Goal: Task Accomplishment & Management: Complete application form

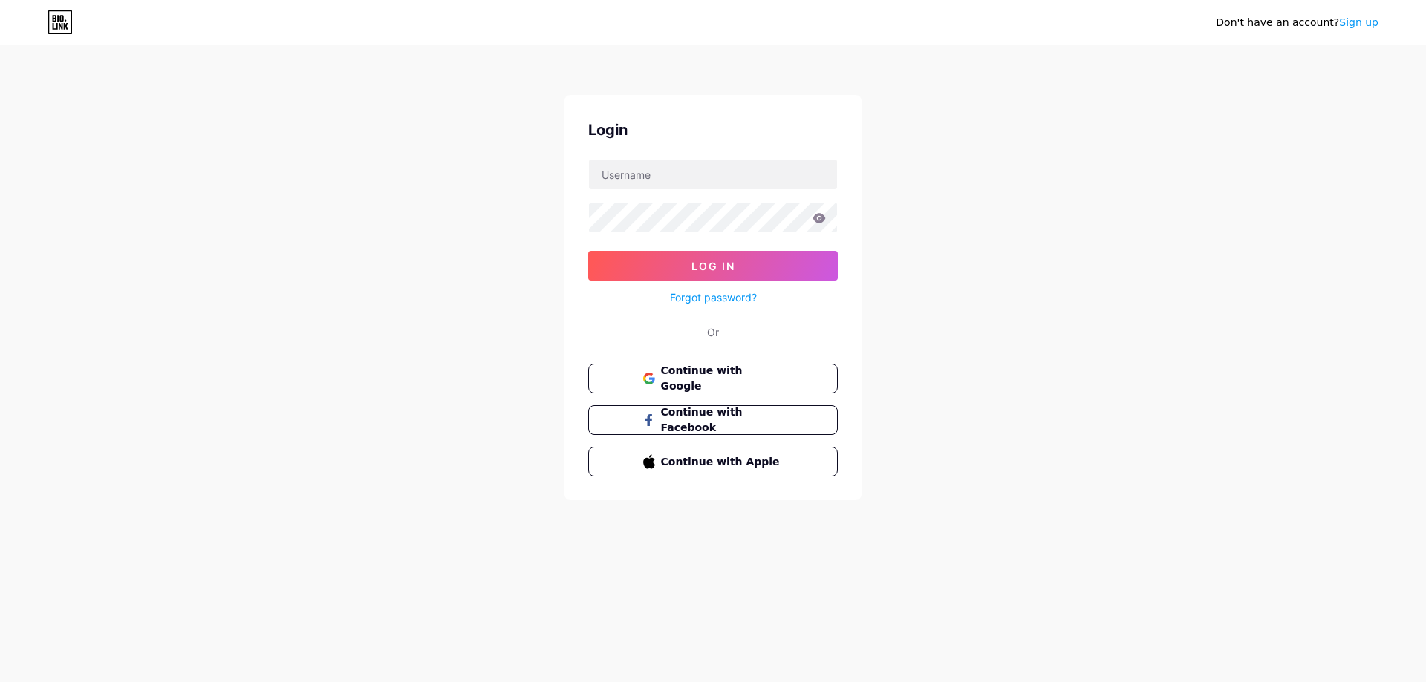
click at [1350, 22] on link "Sign up" at bounding box center [1358, 22] width 39 height 12
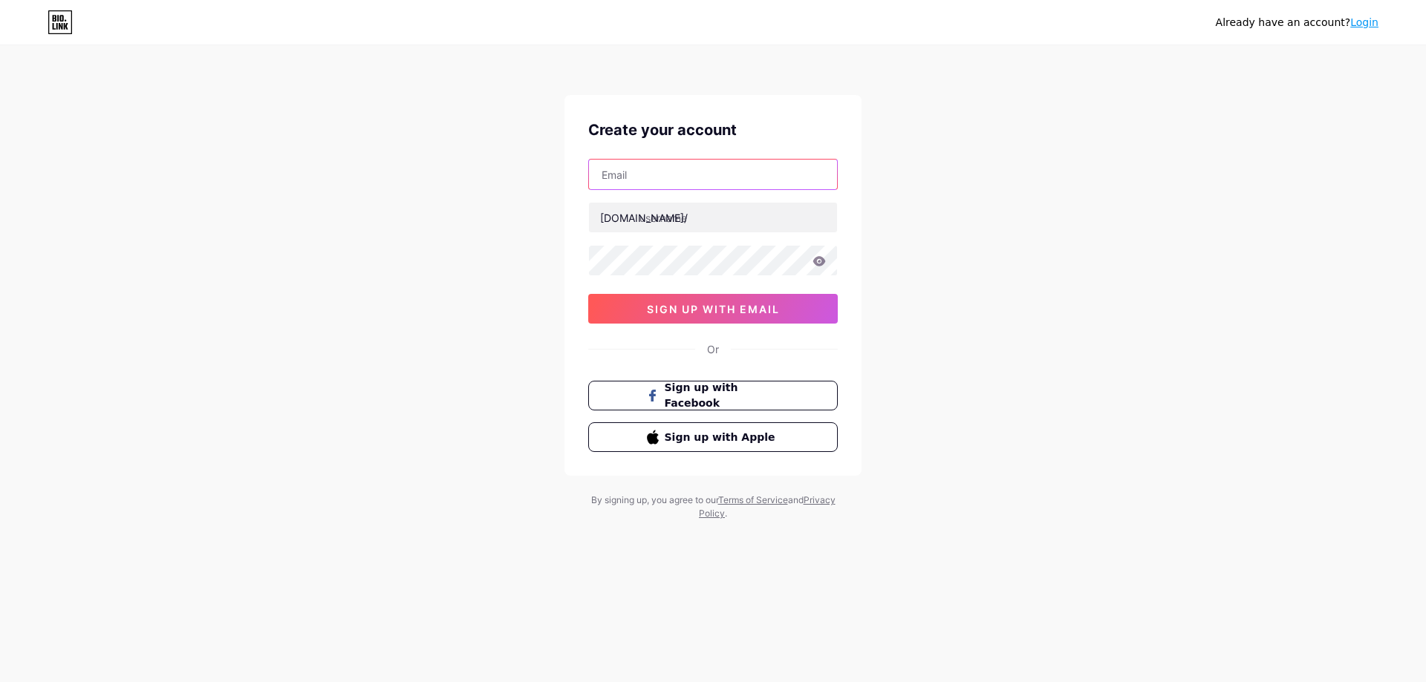
drag, startPoint x: 634, startPoint y: 178, endPoint x: 628, endPoint y: 185, distance: 8.9
click at [635, 178] on input "text" at bounding box center [713, 175] width 248 height 30
paste input "[EMAIL_ADDRESS][DOMAIN_NAME]"
type input "[EMAIL_ADDRESS][DOMAIN_NAME]"
click at [711, 219] on input "text" at bounding box center [713, 218] width 248 height 30
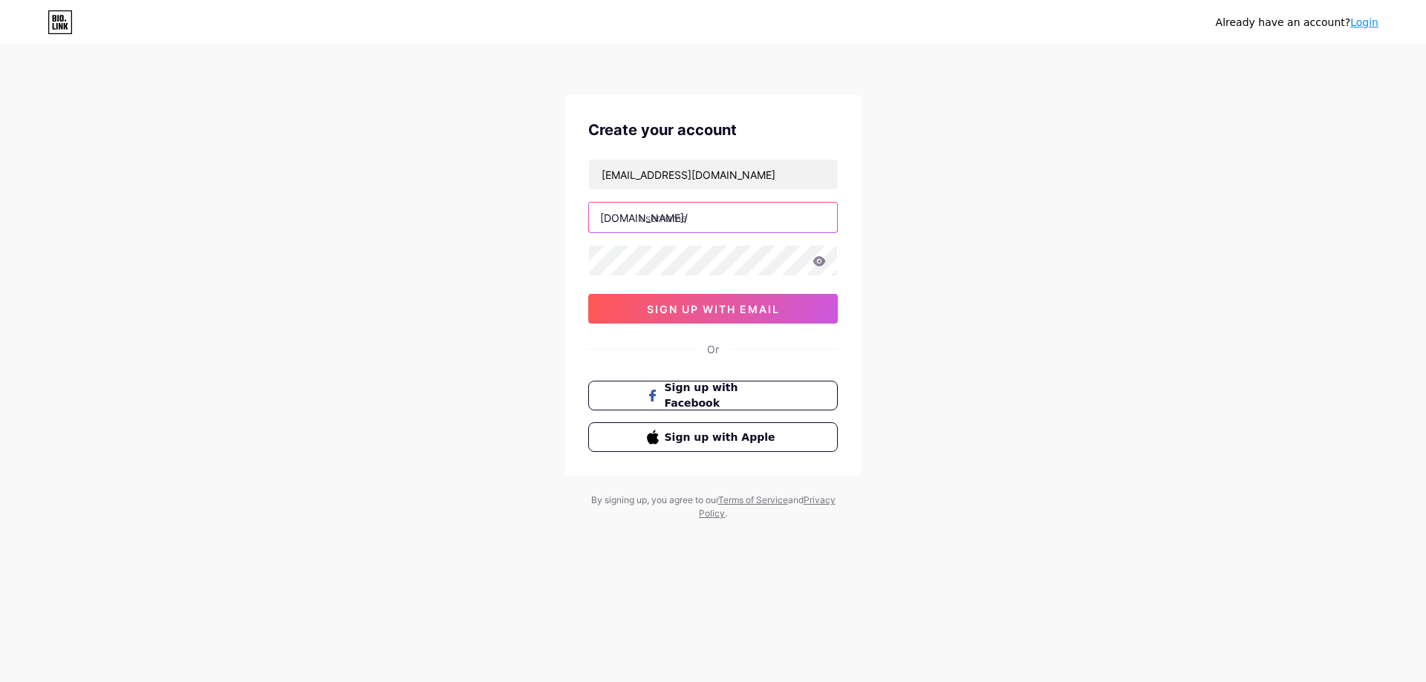
paste input "claritydentistry"
type input "claritydentistry"
click at [664, 304] on span "sign up with email" at bounding box center [713, 309] width 133 height 13
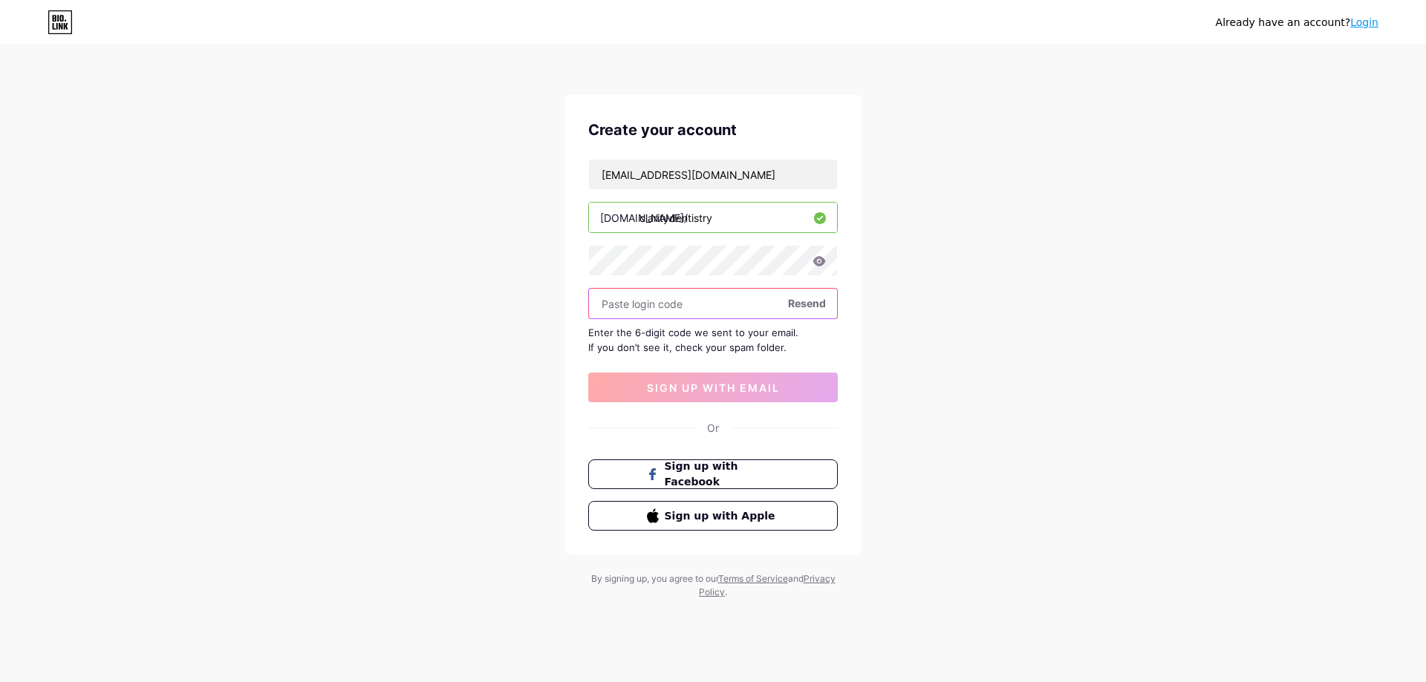
paste input "230342"
type input "230342"
click at [719, 385] on span "sign up with email" at bounding box center [713, 388] width 133 height 13
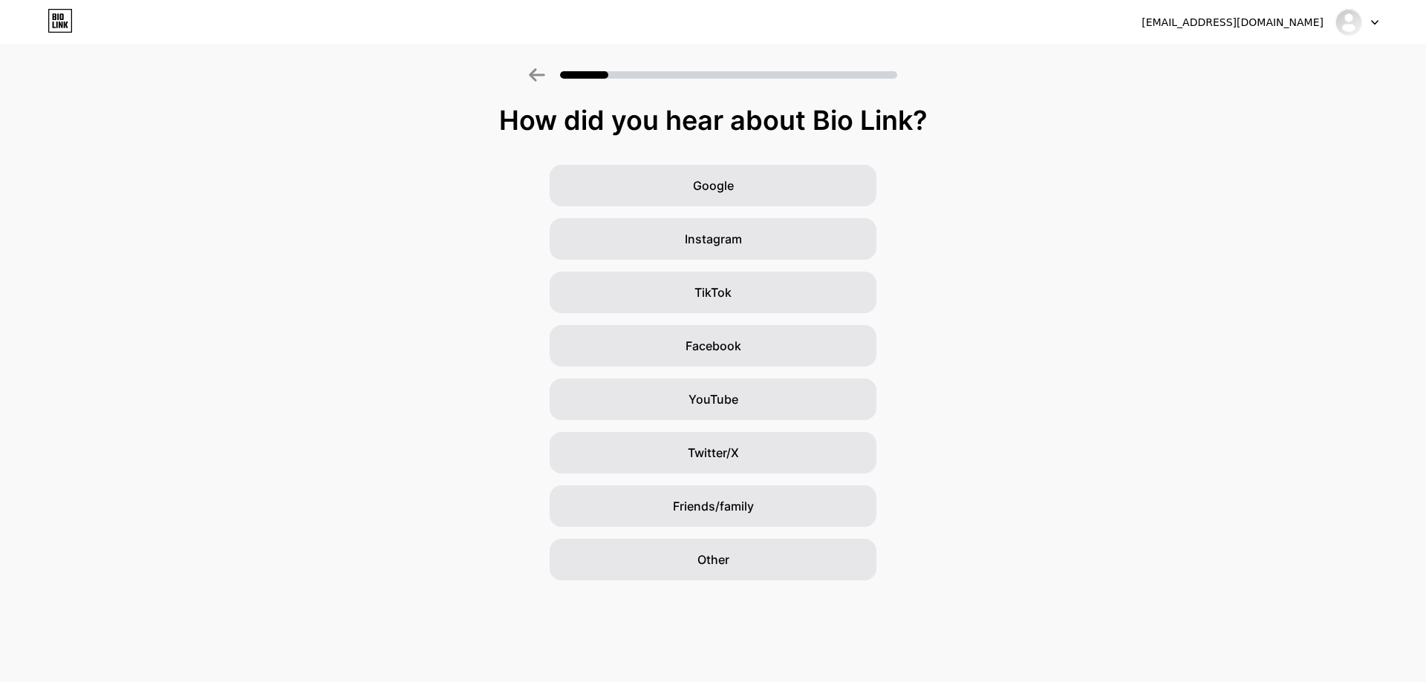
click at [749, 163] on div "How did you hear about Bio Link? Google Instagram TikTok Facebook YouTube Twitt…" at bounding box center [713, 342] width 1426 height 475
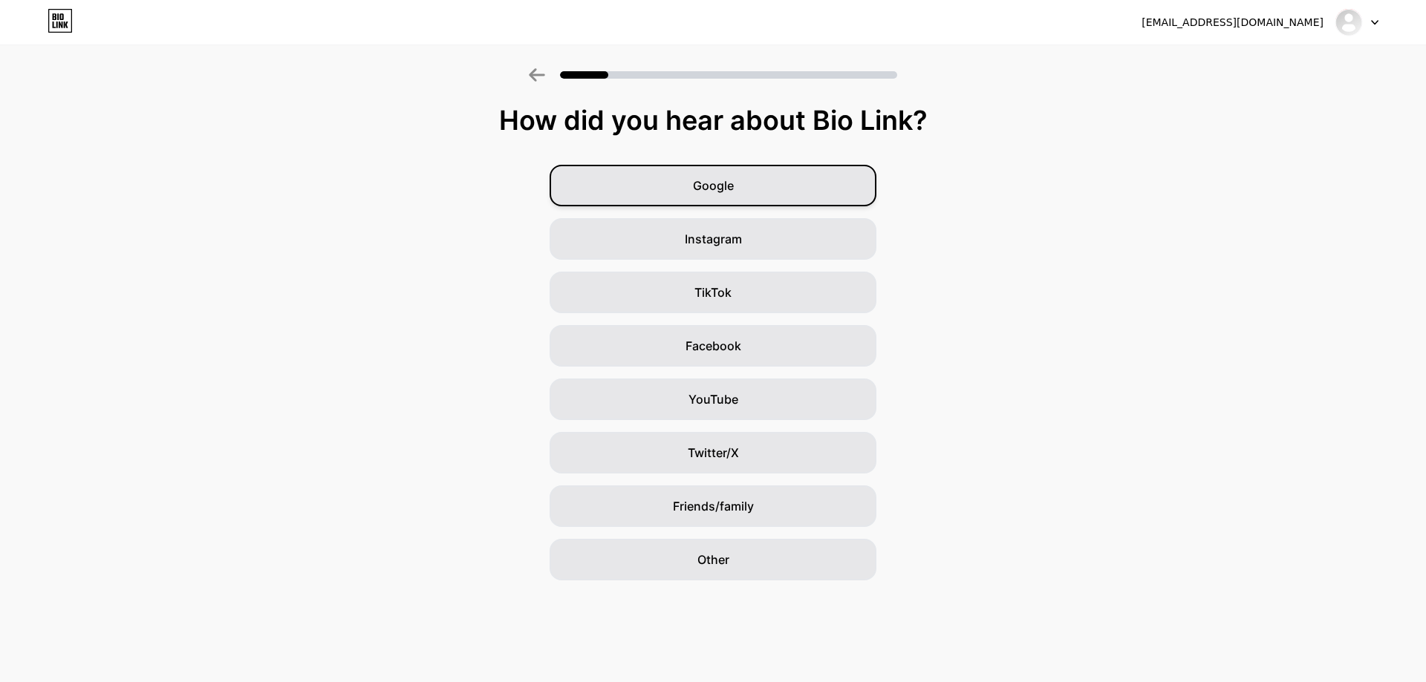
click at [751, 172] on div "Google" at bounding box center [712, 186] width 327 height 42
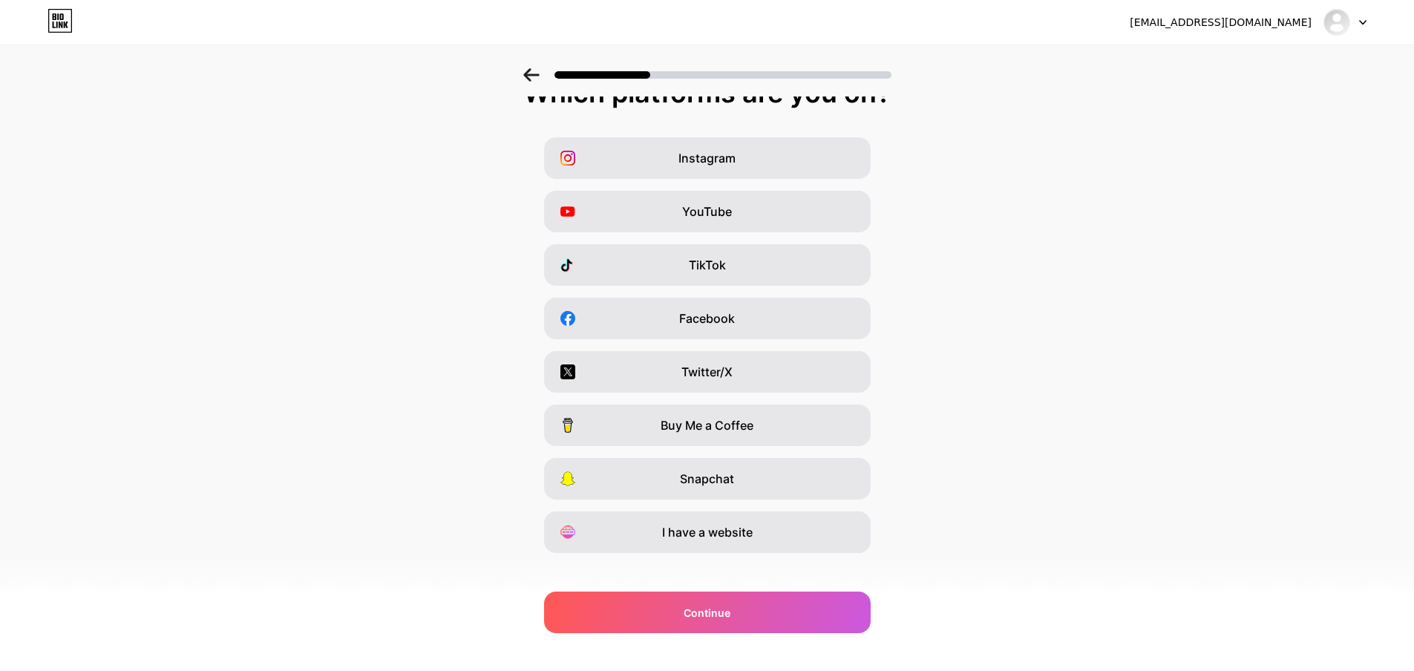
scroll to position [43, 0]
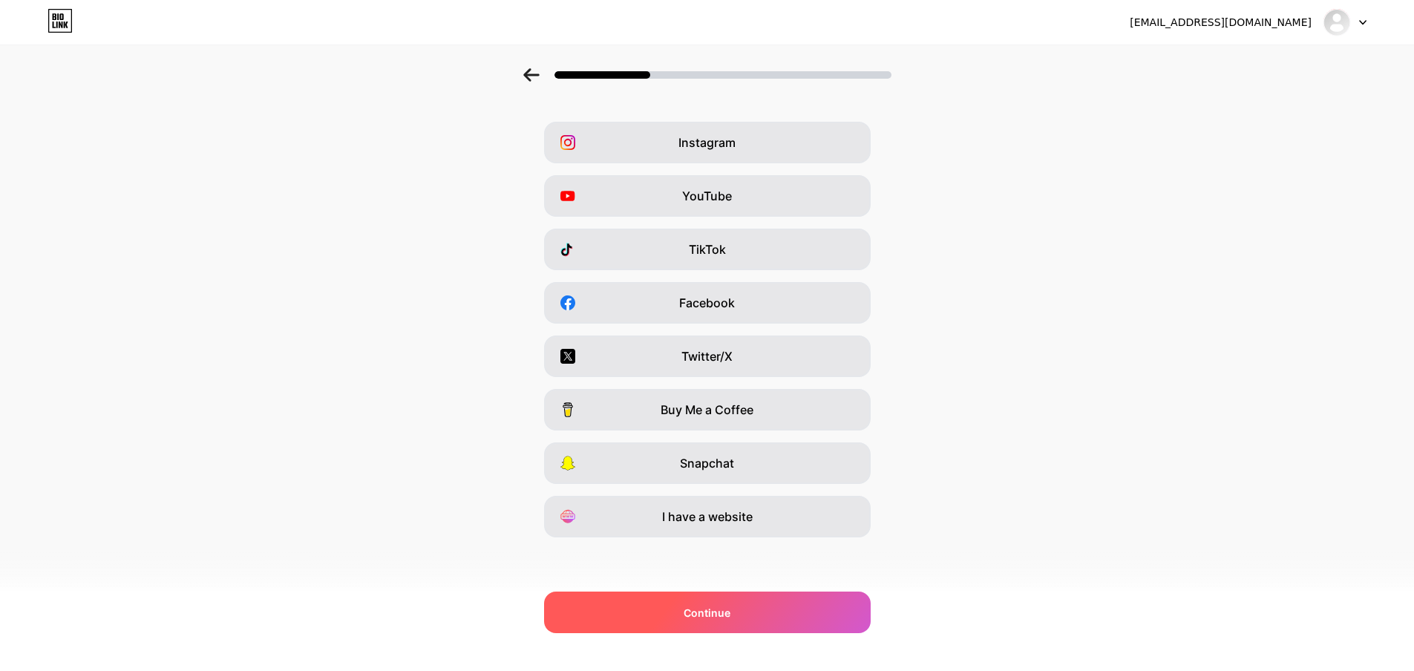
click at [788, 610] on div "Continue" at bounding box center [707, 613] width 327 height 42
click at [790, 608] on div "Continue" at bounding box center [707, 613] width 327 height 42
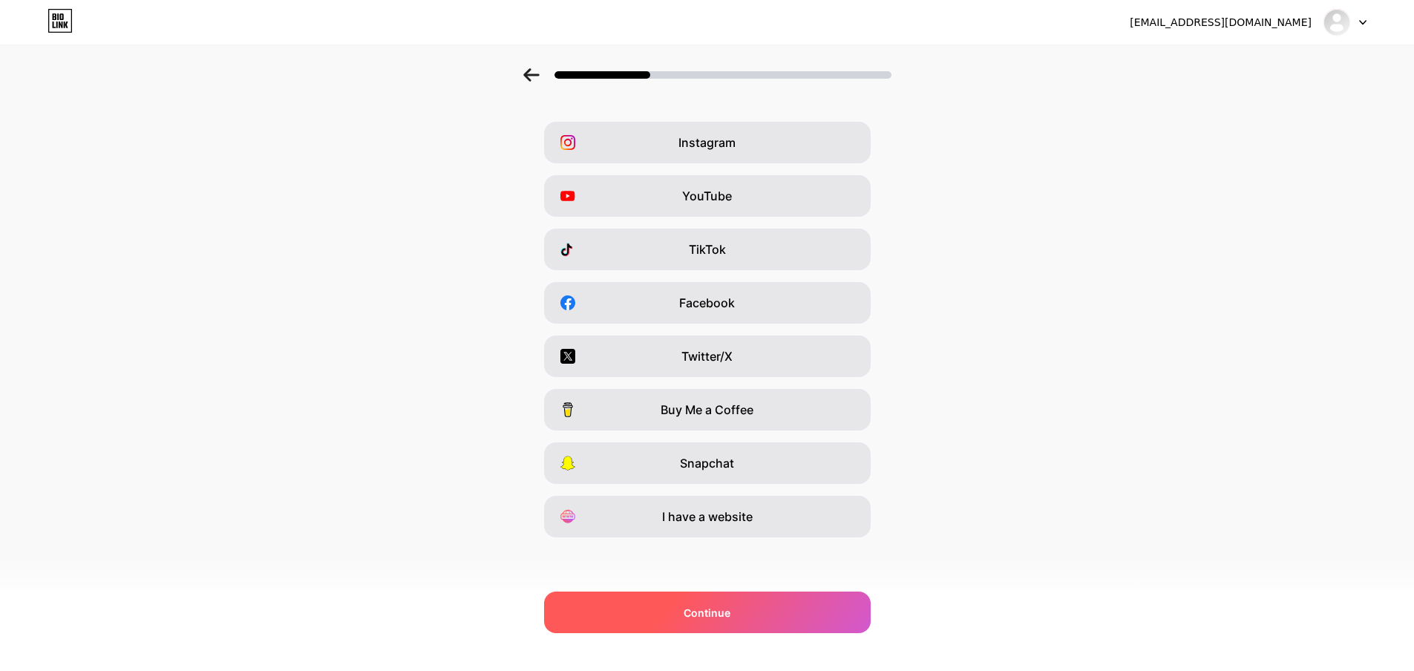
click at [731, 599] on div "Continue" at bounding box center [707, 613] width 327 height 42
click at [731, 600] on div "Continue" at bounding box center [707, 613] width 327 height 42
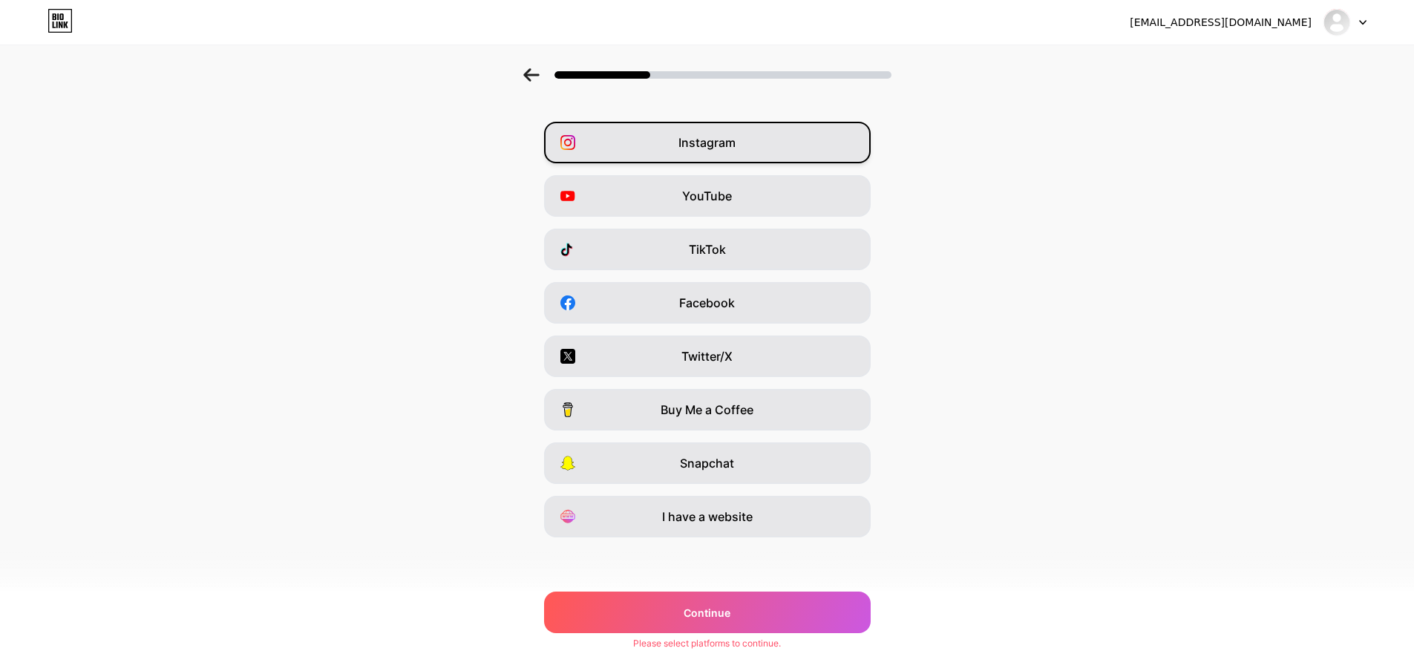
click at [724, 134] on span "Instagram" at bounding box center [707, 143] width 57 height 18
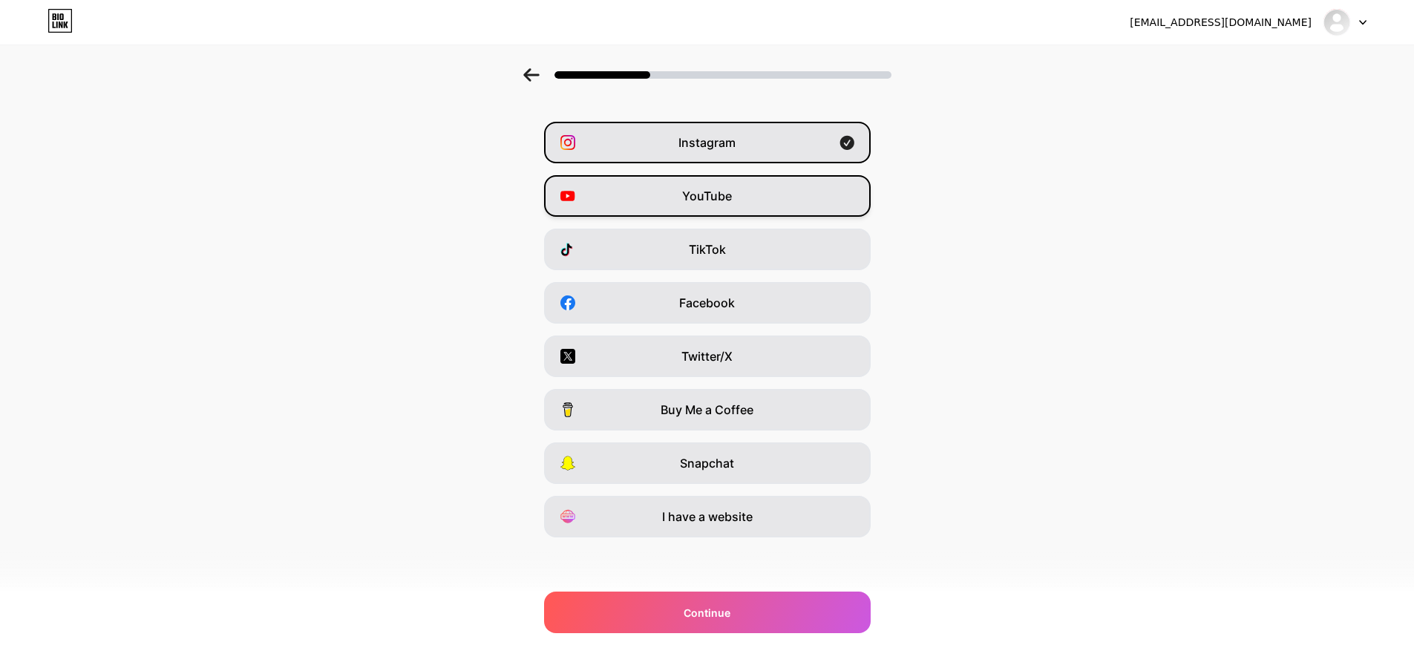
click at [725, 200] on span "YouTube" at bounding box center [707, 196] width 50 height 18
click at [713, 310] on span "Facebook" at bounding box center [707, 303] width 56 height 18
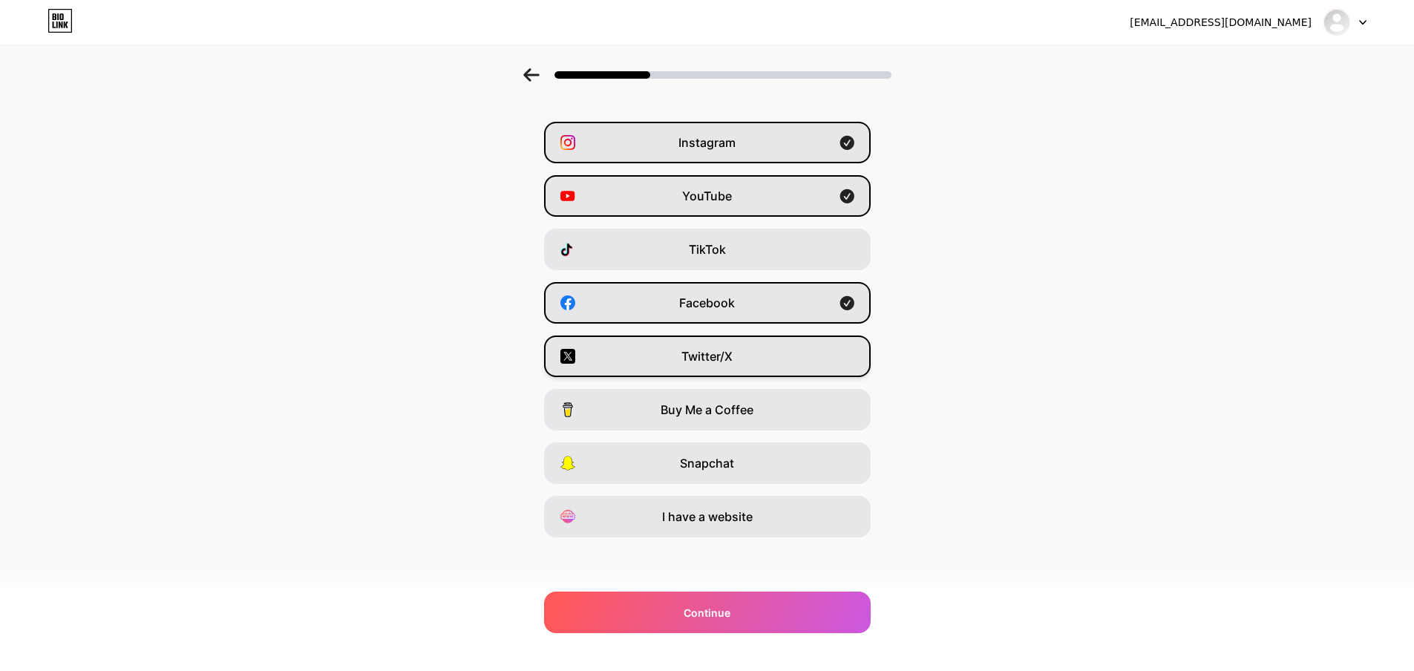
click at [716, 365] on div "Twitter/X" at bounding box center [707, 357] width 327 height 42
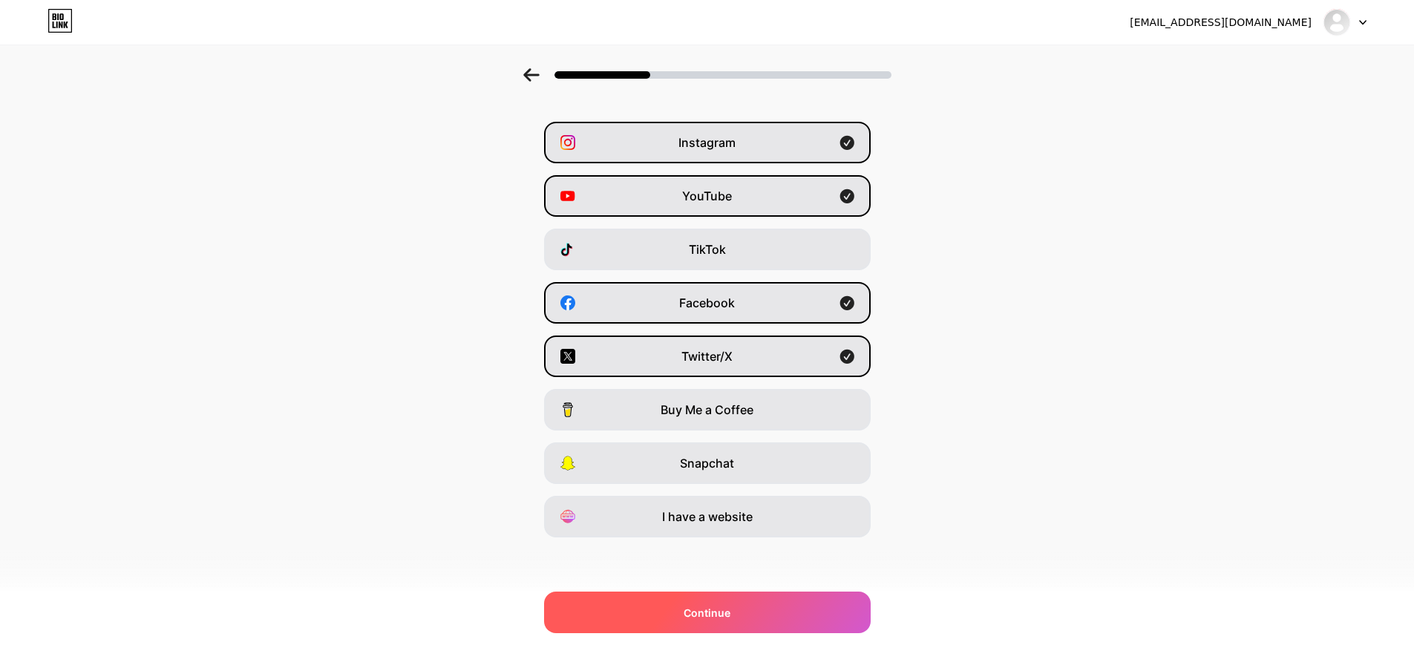
click at [701, 616] on span "Continue" at bounding box center [707, 613] width 47 height 16
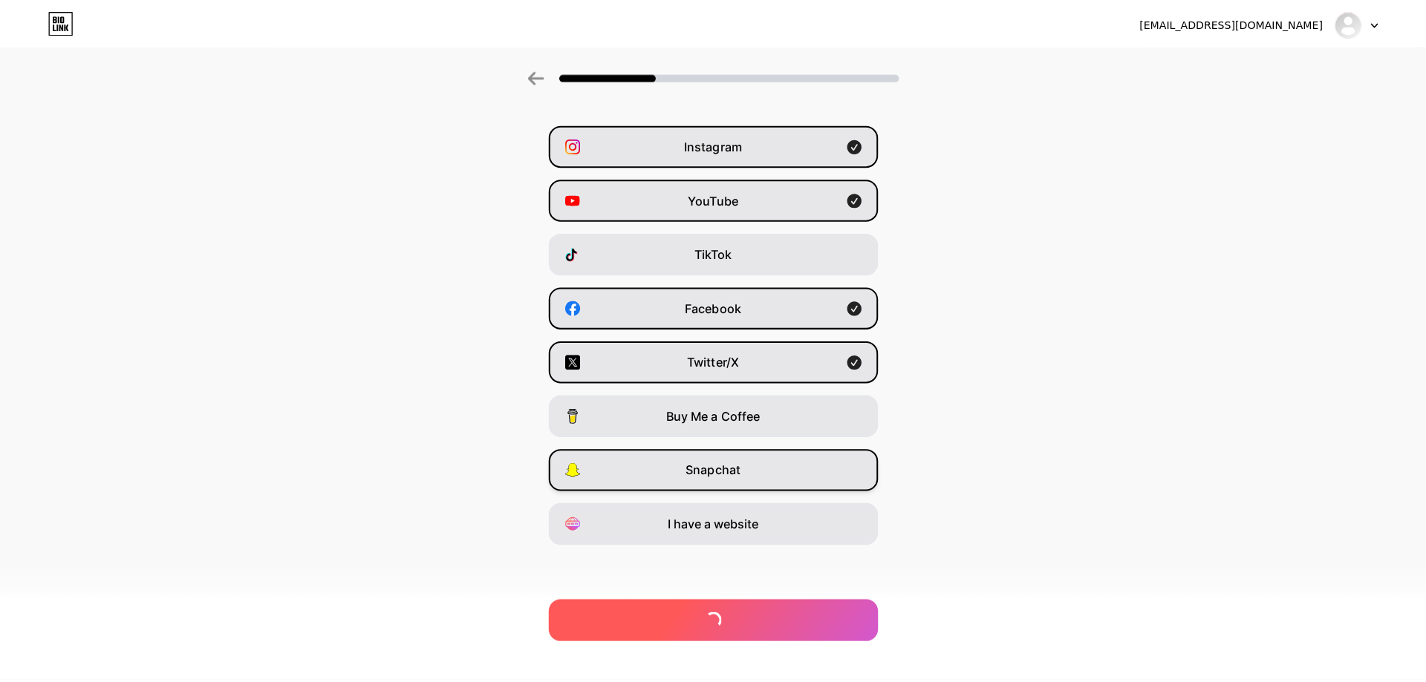
scroll to position [0, 0]
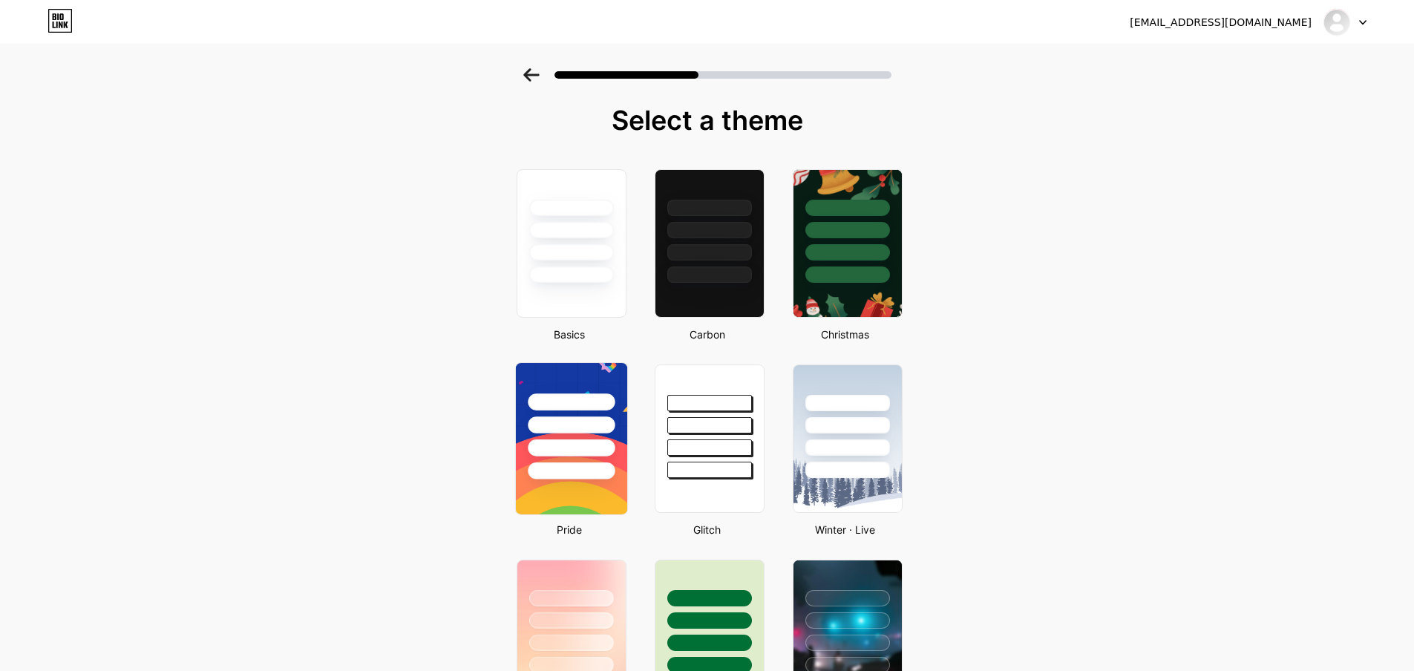
click at [607, 402] on div at bounding box center [571, 402] width 87 height 17
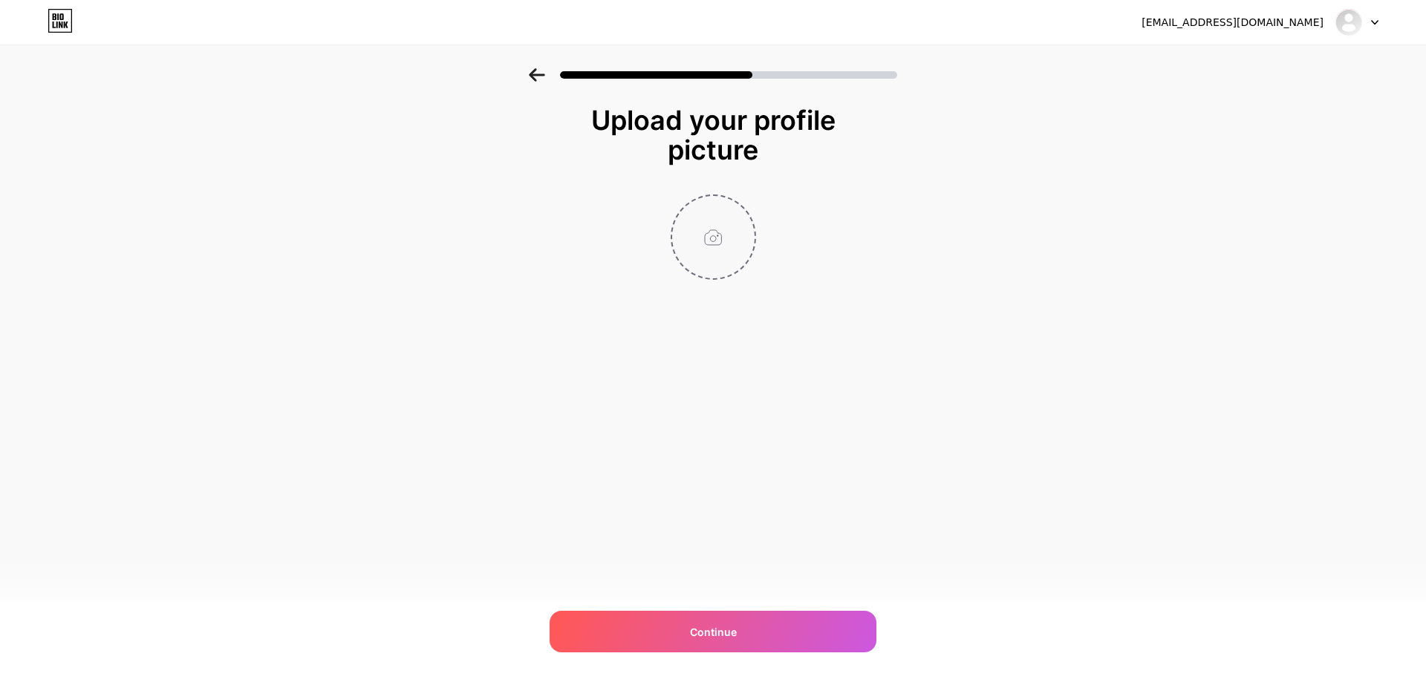
click at [732, 238] on input "file" at bounding box center [713, 237] width 82 height 82
type input "C:\fakepath\Clarity Dentistry logo.jpg"
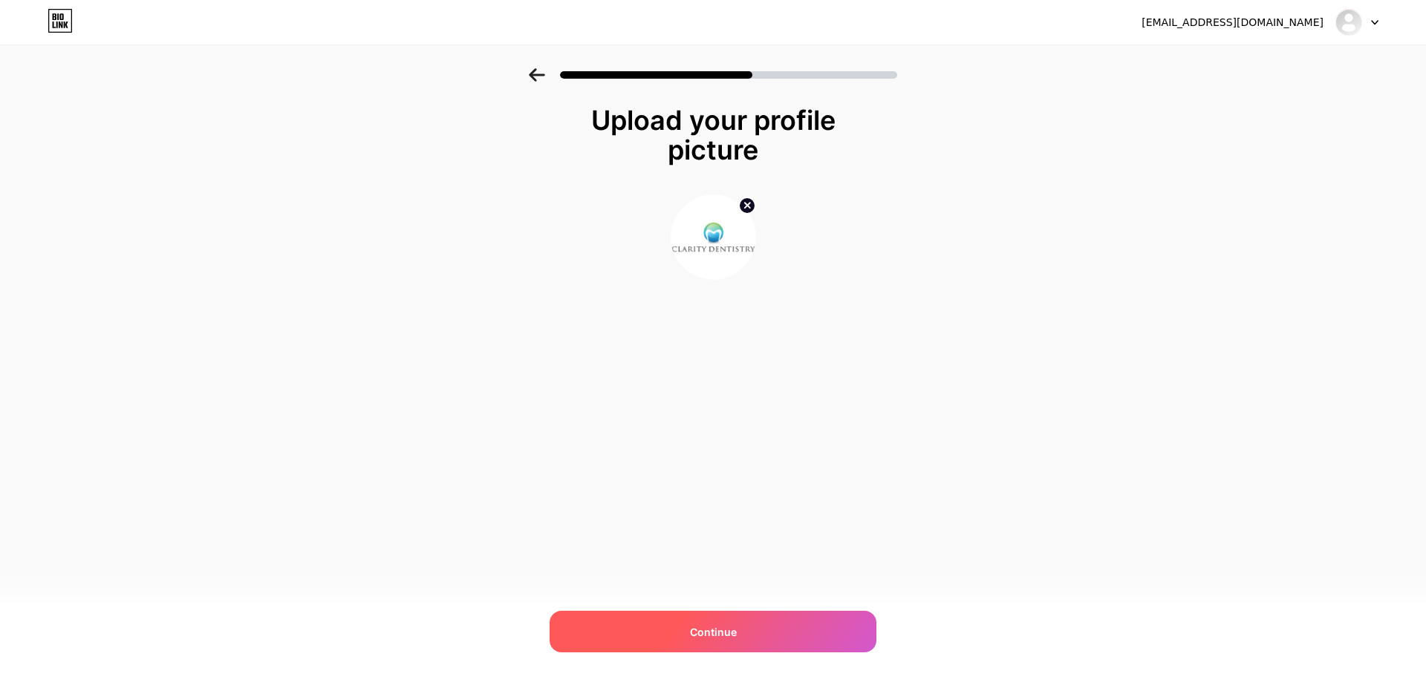
click at [728, 639] on span "Continue" at bounding box center [713, 632] width 47 height 16
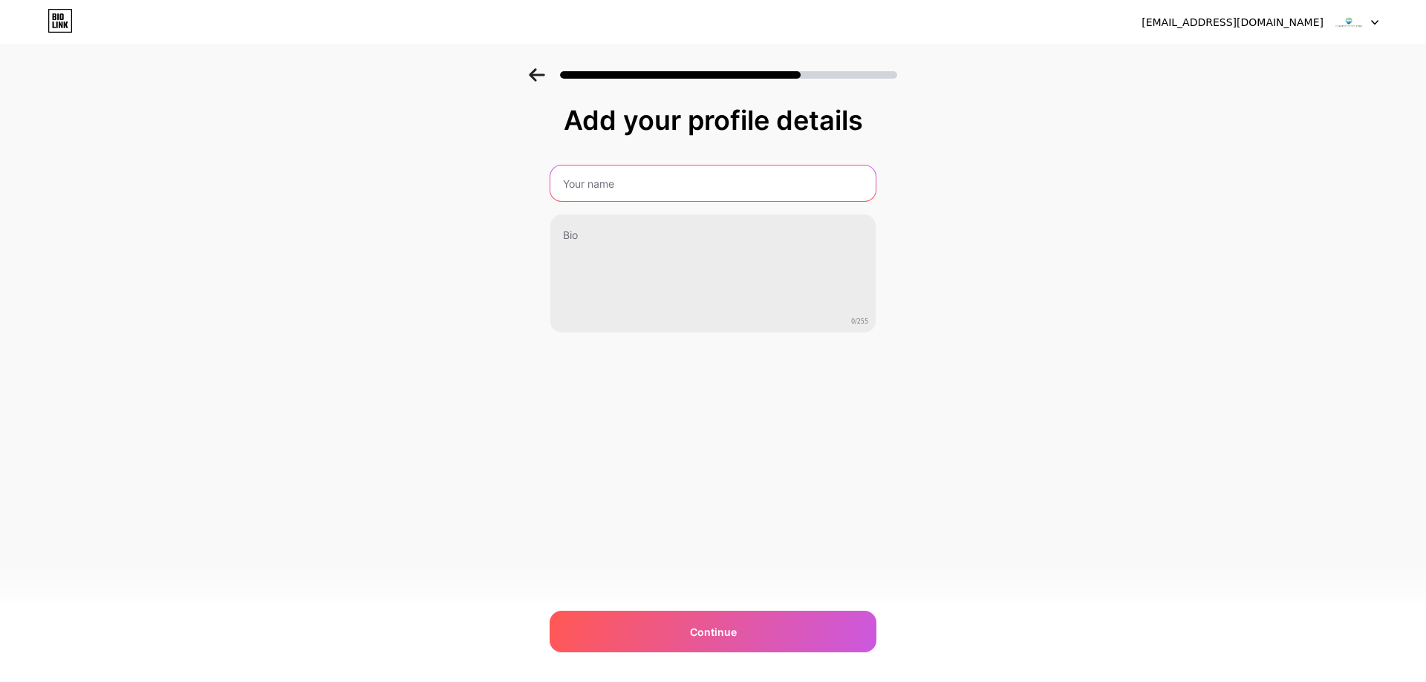
click at [627, 192] on input "text" at bounding box center [712, 184] width 325 height 36
paste input "230342"
type input "230342"
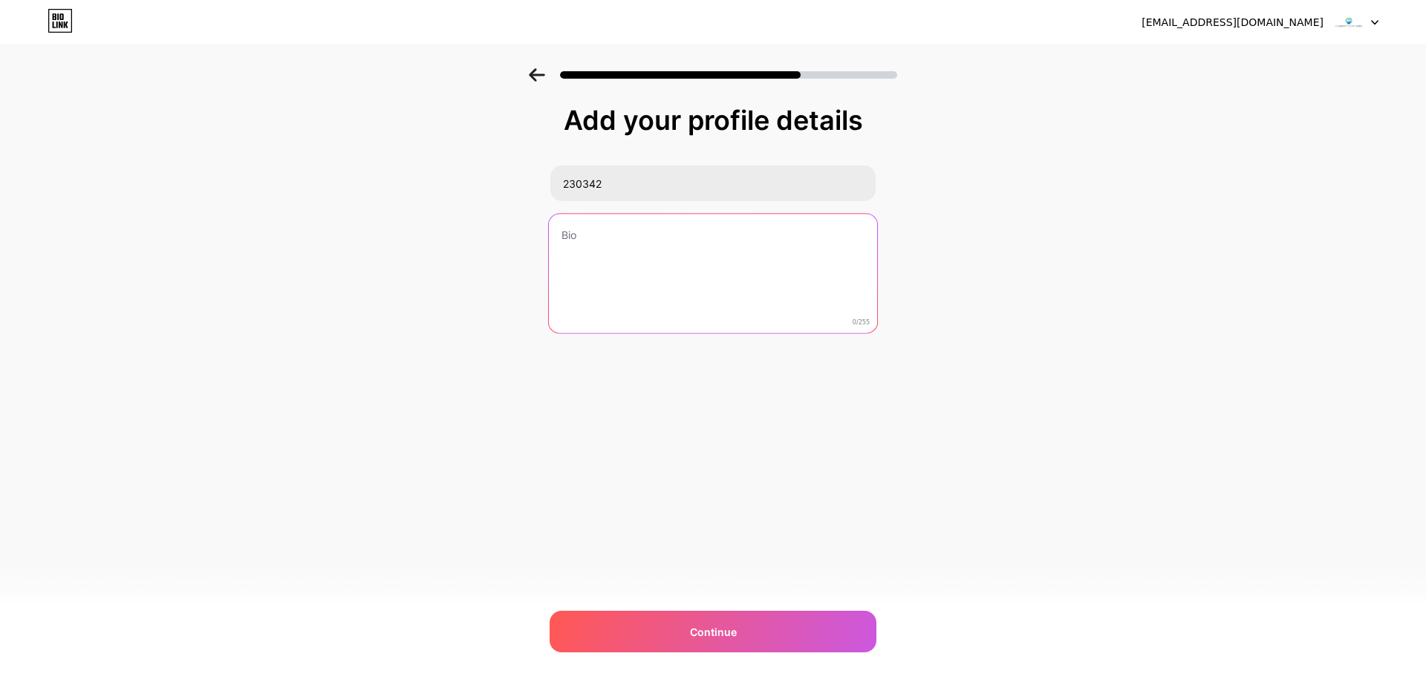
click at [625, 257] on textarea at bounding box center [713, 274] width 328 height 121
paste textarea "Clarity Dentistry aims to provide lecture-free, world-class dental healthcare t…"
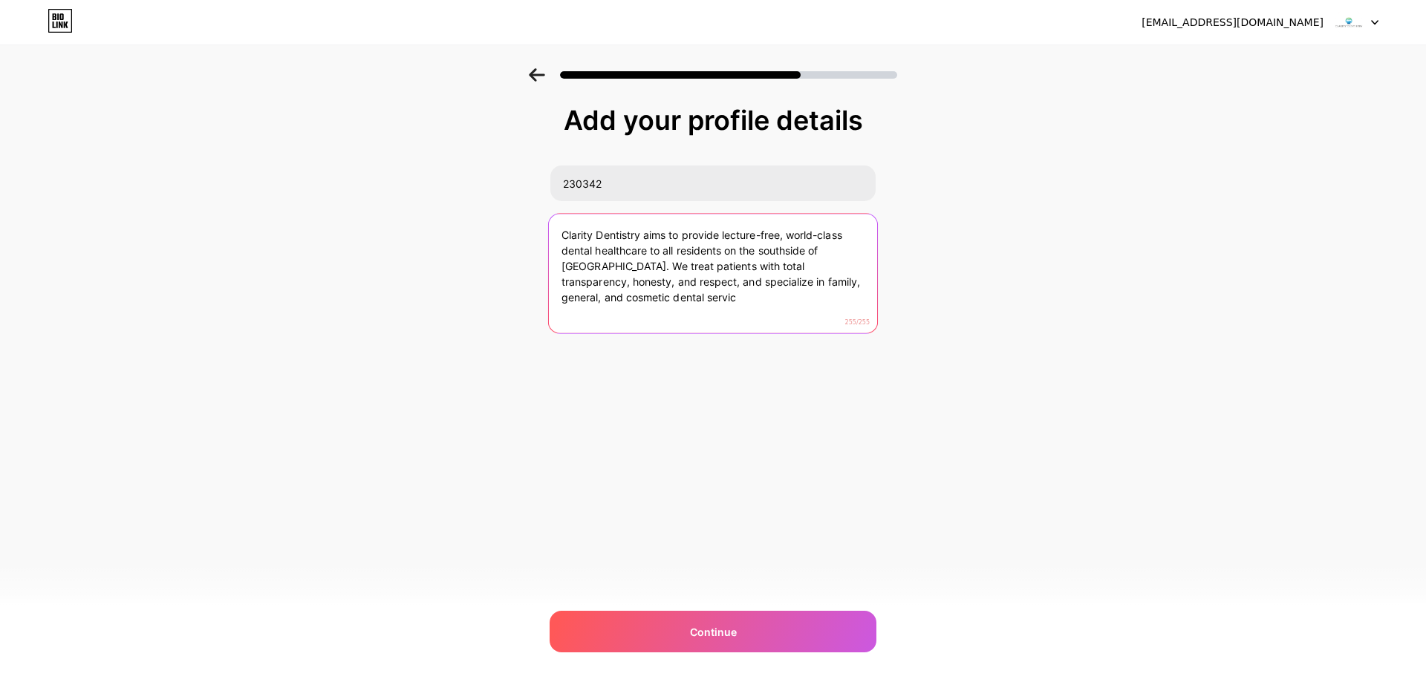
drag, startPoint x: 837, startPoint y: 292, endPoint x: 840, endPoint y: 308, distance: 16.6
click at [840, 308] on textarea "Clarity Dentistry aims to provide lecture-free, world-class dental healthcare t…" at bounding box center [713, 274] width 328 height 121
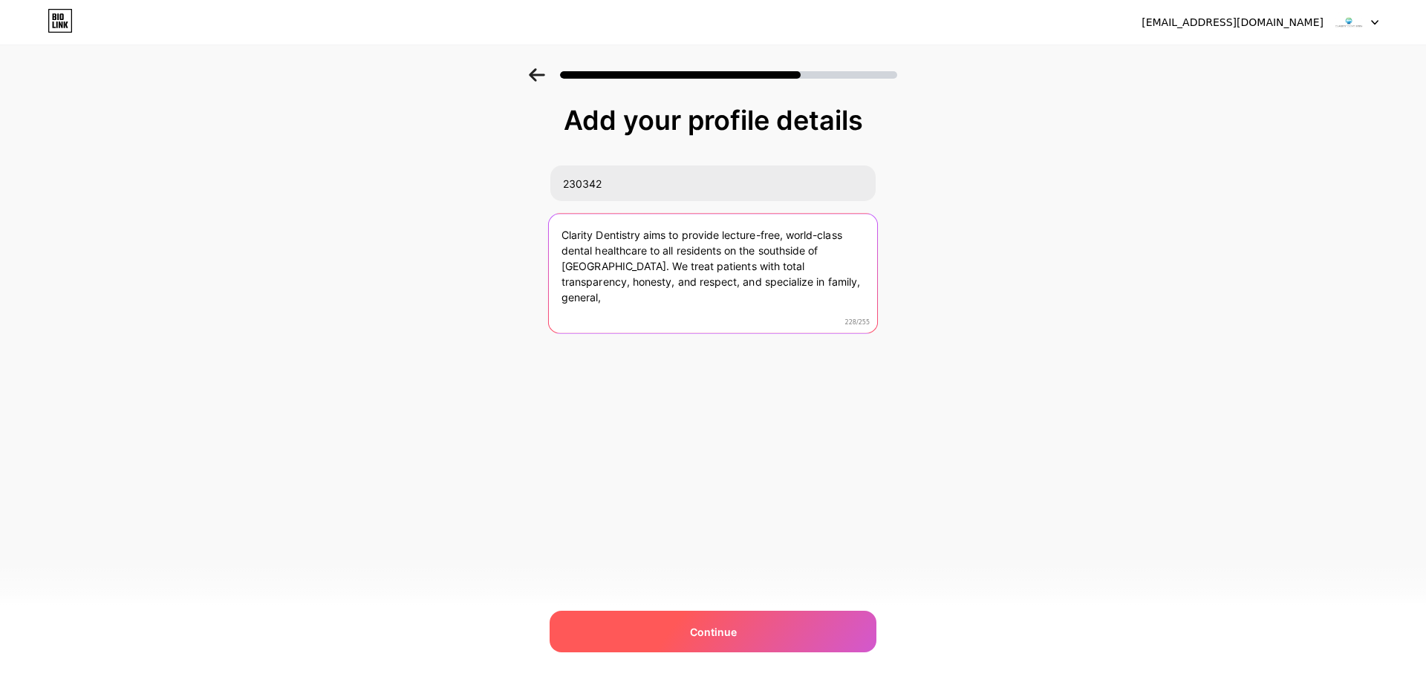
type textarea "Clarity Dentistry aims to provide lecture-free, world-class dental healthcare t…"
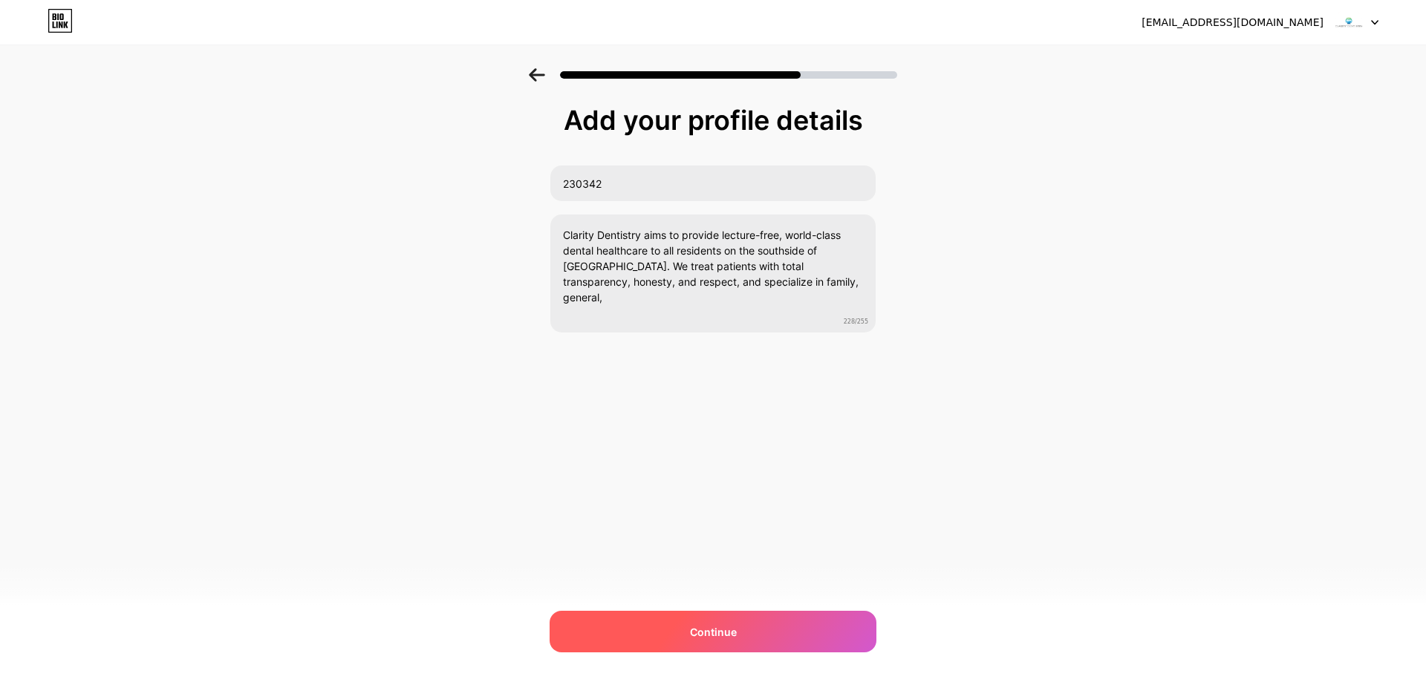
click at [765, 627] on div "Continue" at bounding box center [712, 632] width 327 height 42
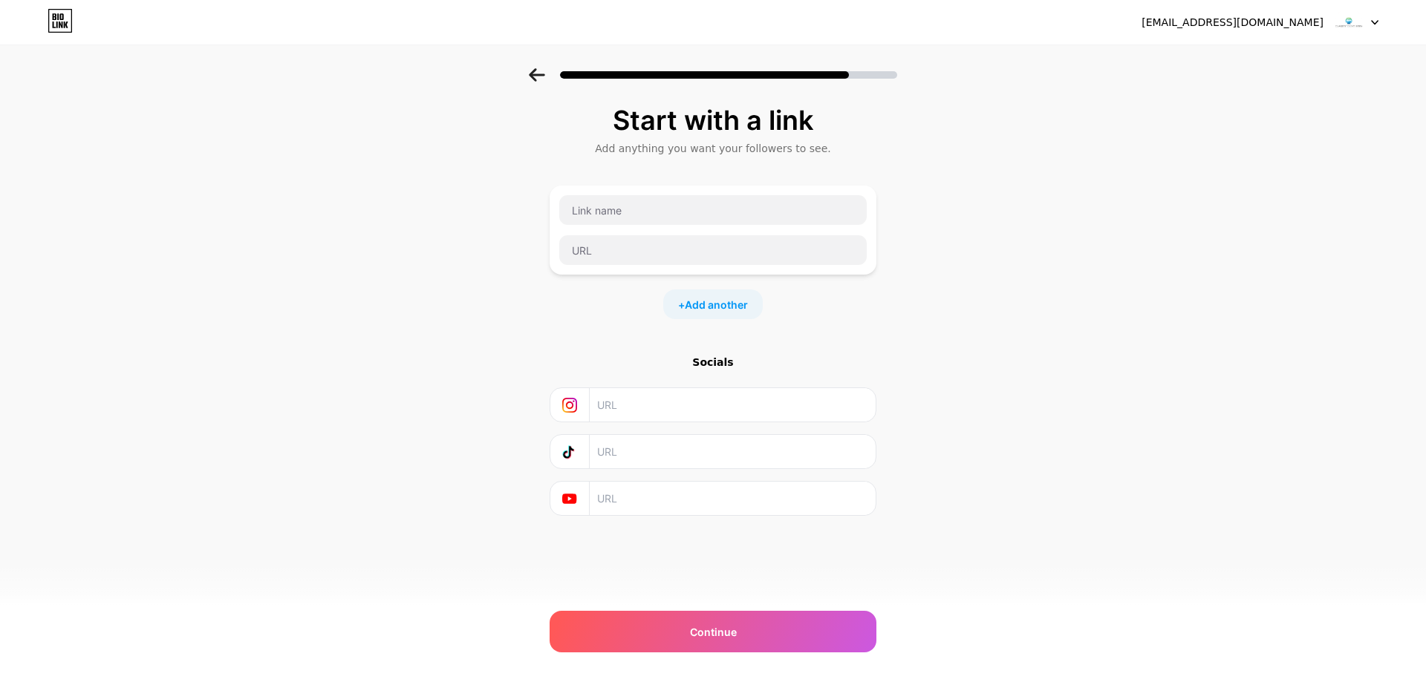
click at [543, 74] on icon at bounding box center [537, 74] width 16 height 13
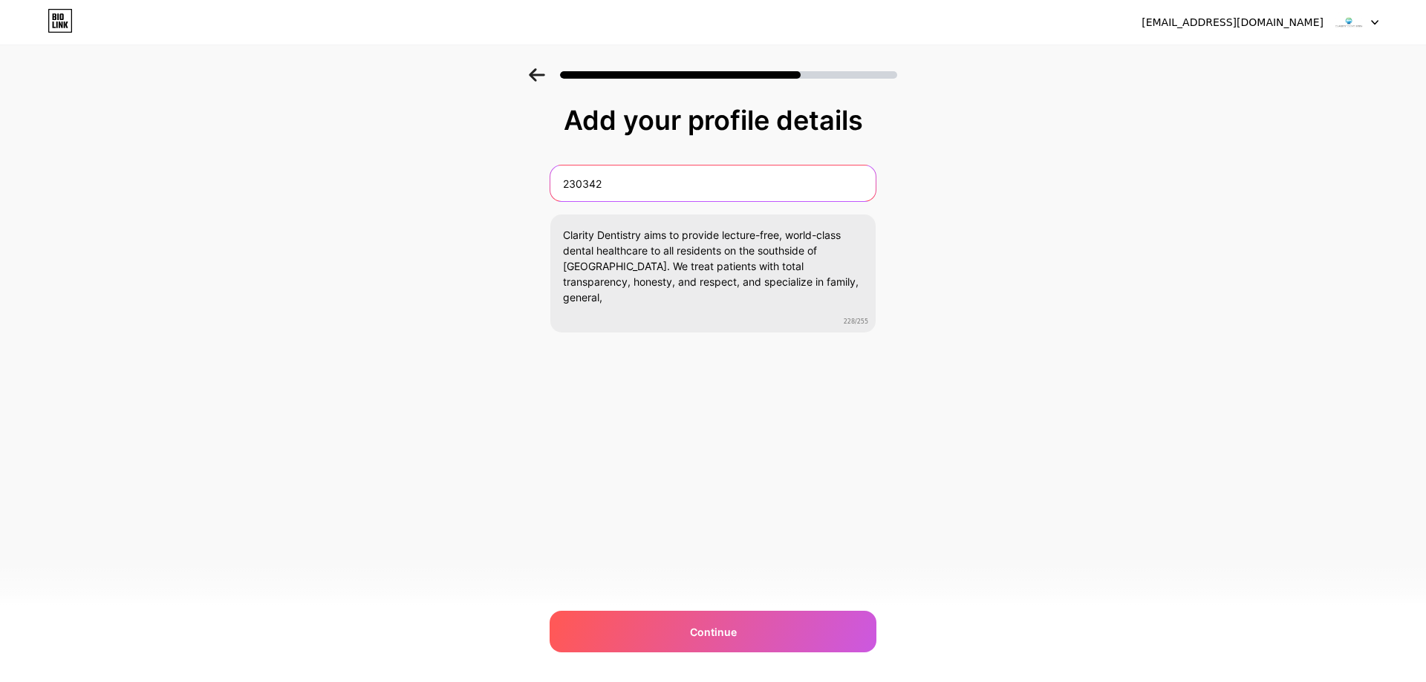
click at [632, 172] on input "230342" at bounding box center [712, 184] width 325 height 36
paste input "Clarity Dentistry"
type input "Clarity Dentistry"
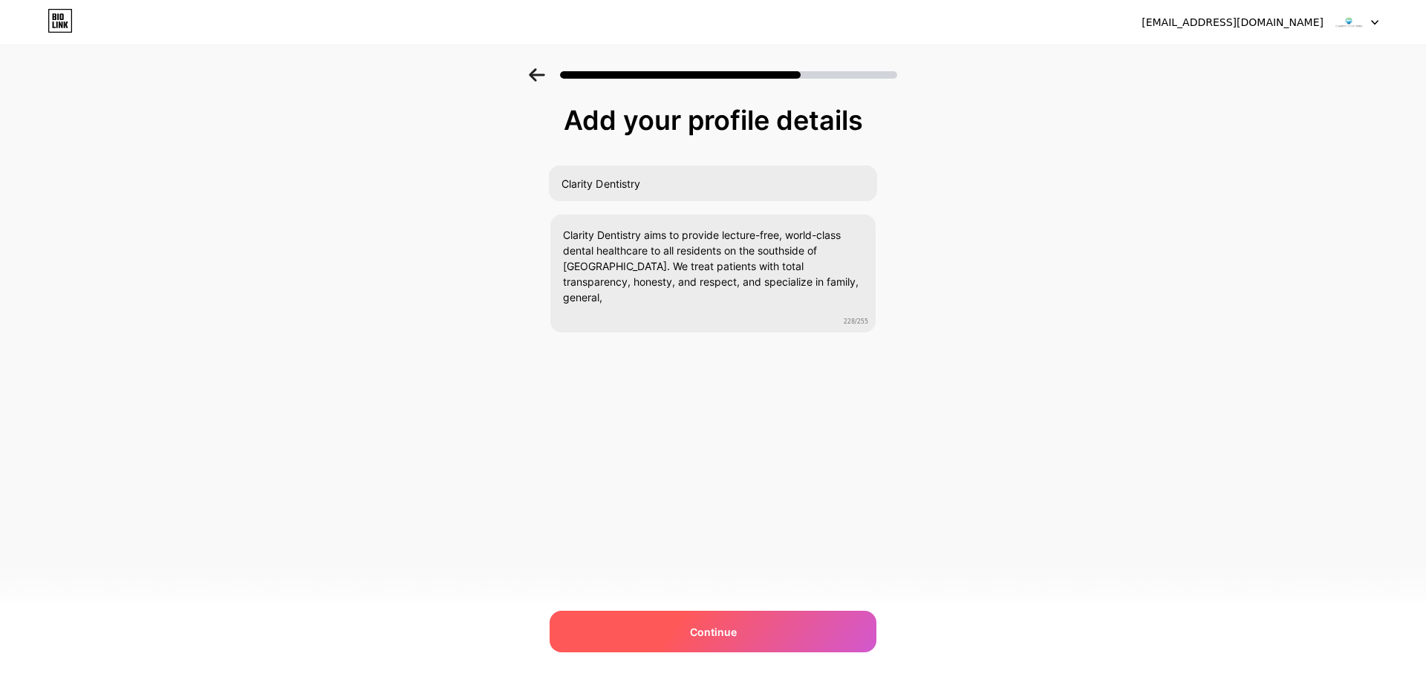
click at [692, 622] on div "Continue" at bounding box center [712, 632] width 327 height 42
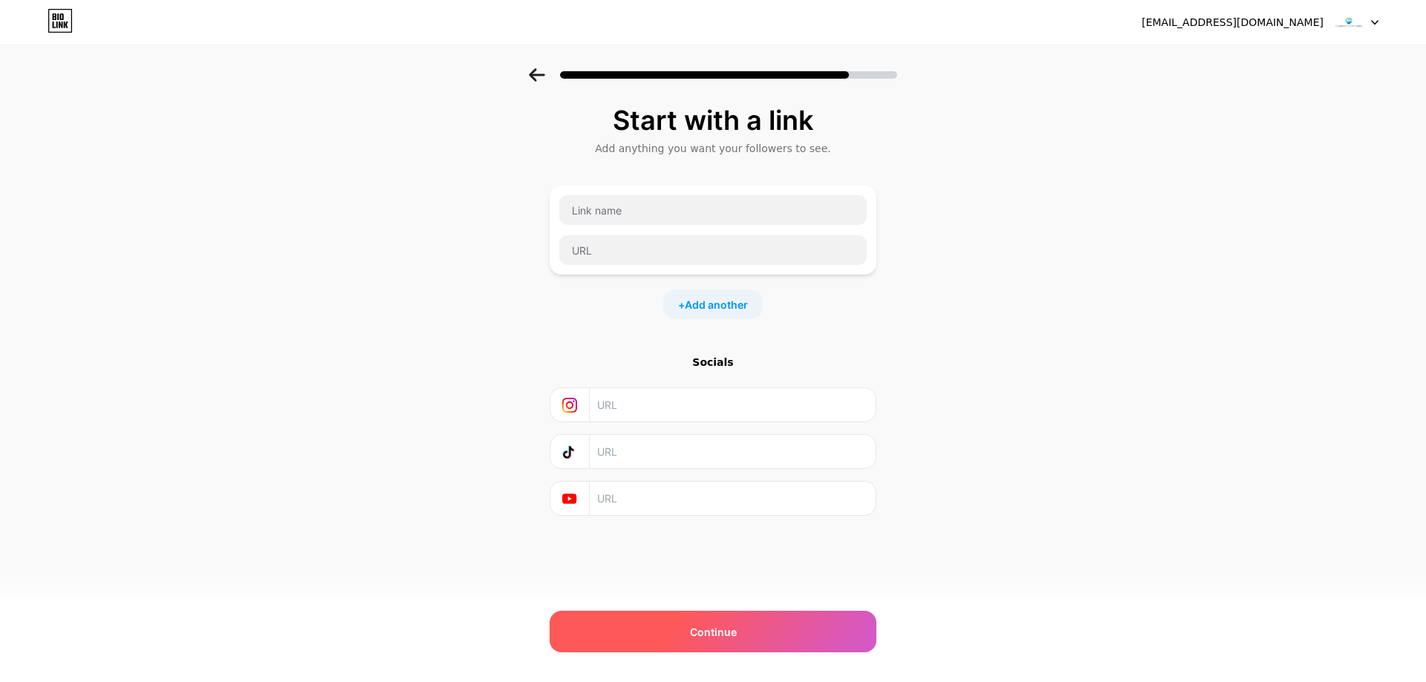
click at [719, 631] on span "Continue" at bounding box center [713, 632] width 47 height 16
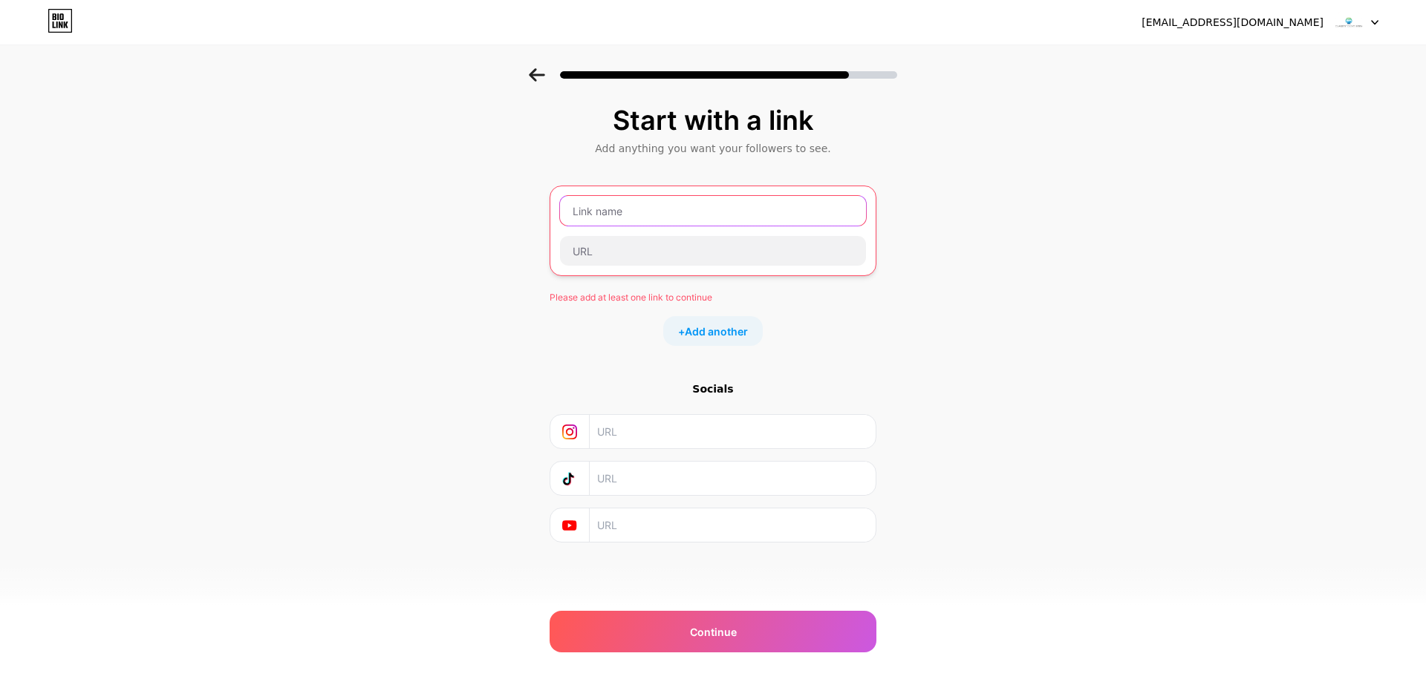
click at [661, 218] on input "text" at bounding box center [713, 211] width 306 height 30
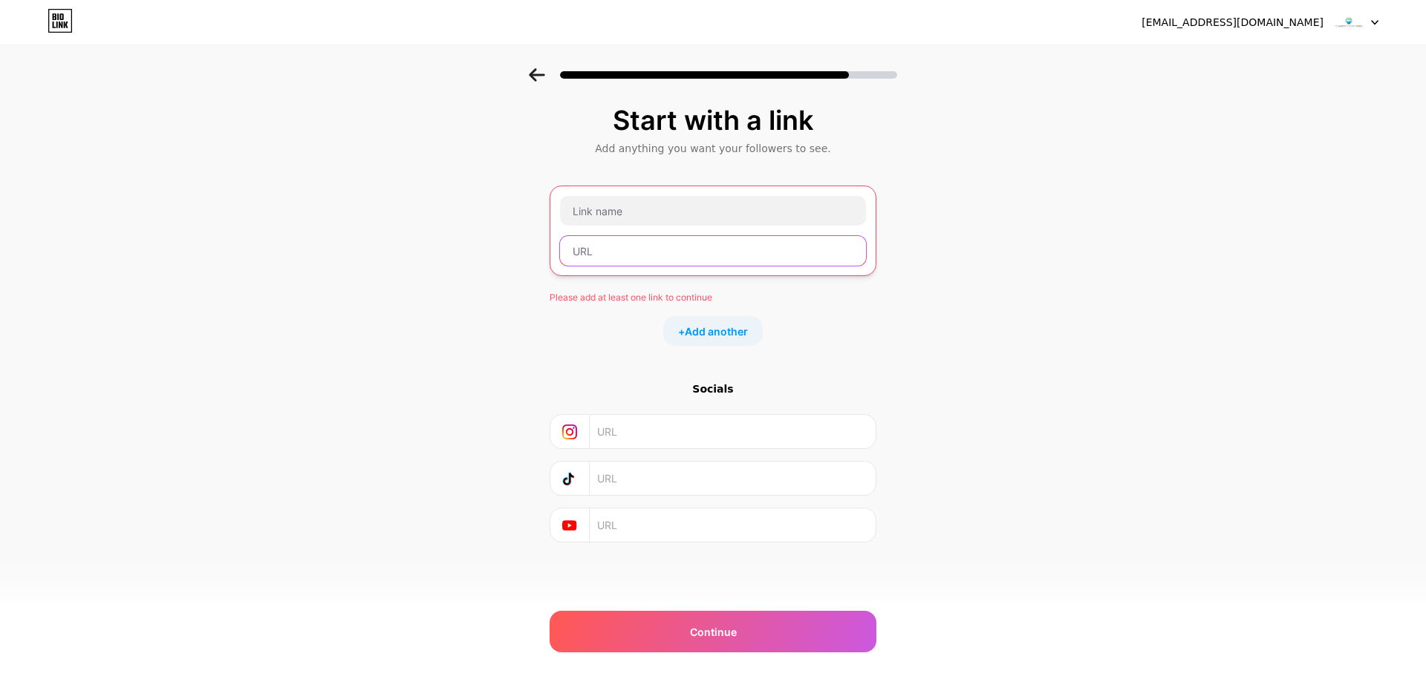
click at [655, 247] on input "text" at bounding box center [713, 251] width 306 height 30
paste input "[URL][DOMAIN_NAME]"
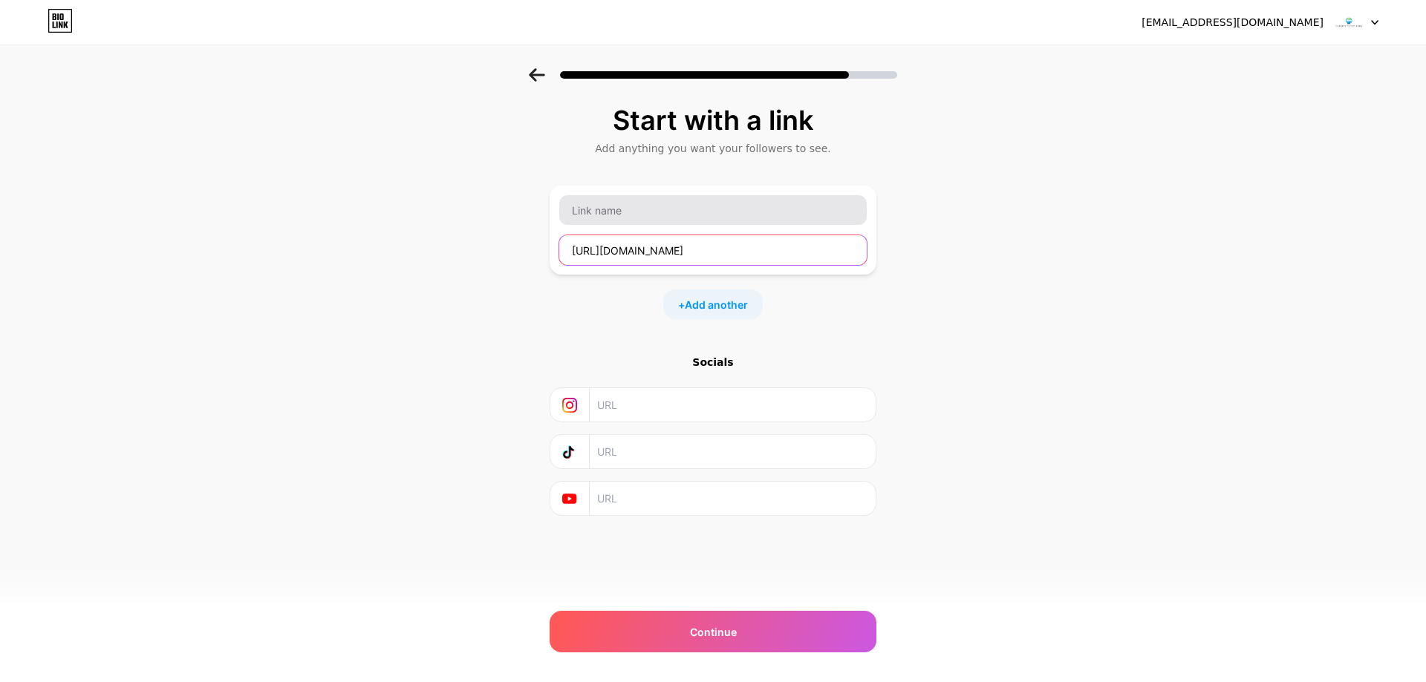
type input "[URL][DOMAIN_NAME]"
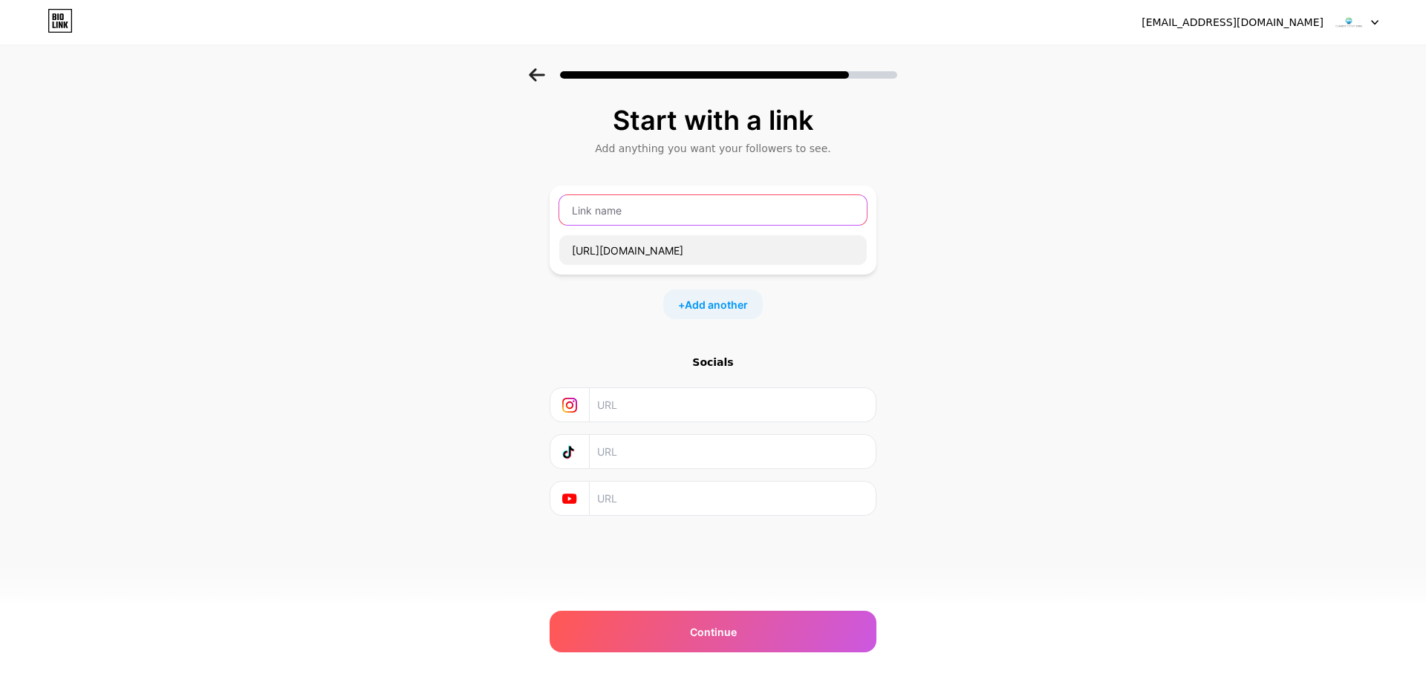
click at [653, 209] on input "text" at bounding box center [712, 210] width 307 height 30
type input "Website"
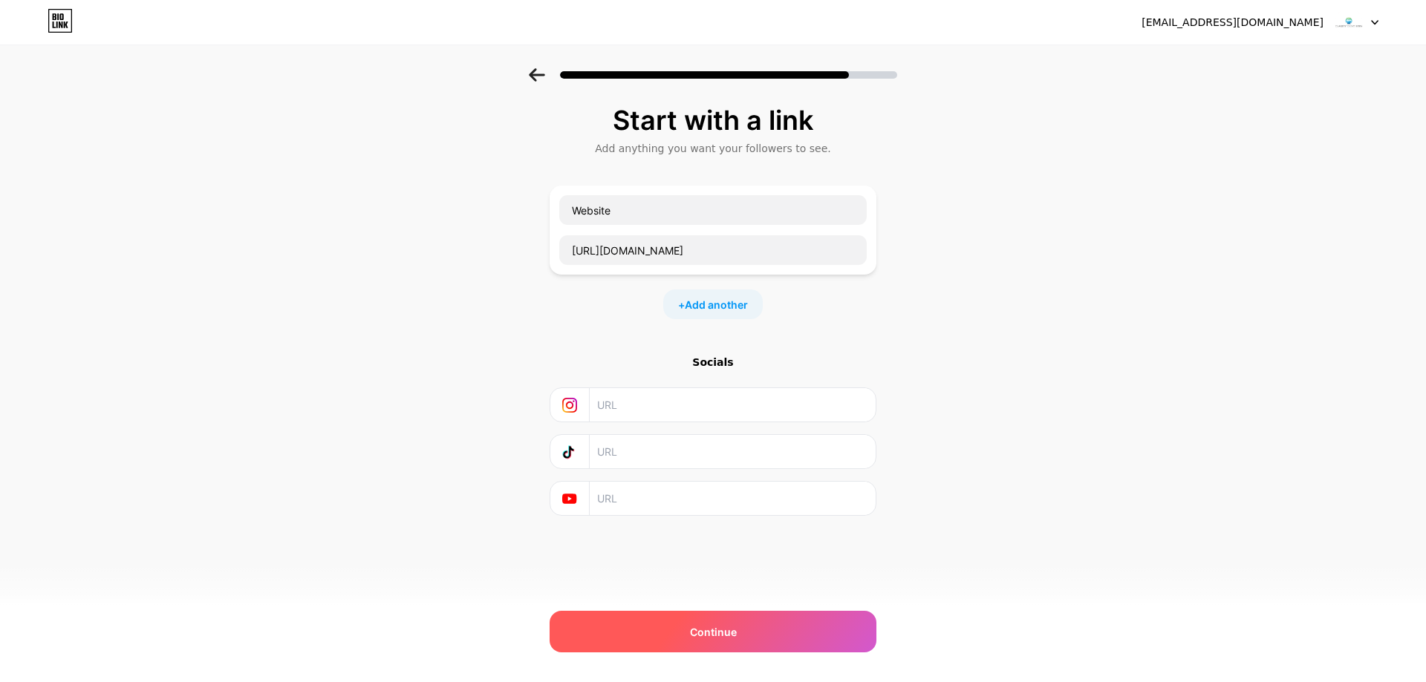
click at [695, 629] on span "Continue" at bounding box center [713, 632] width 47 height 16
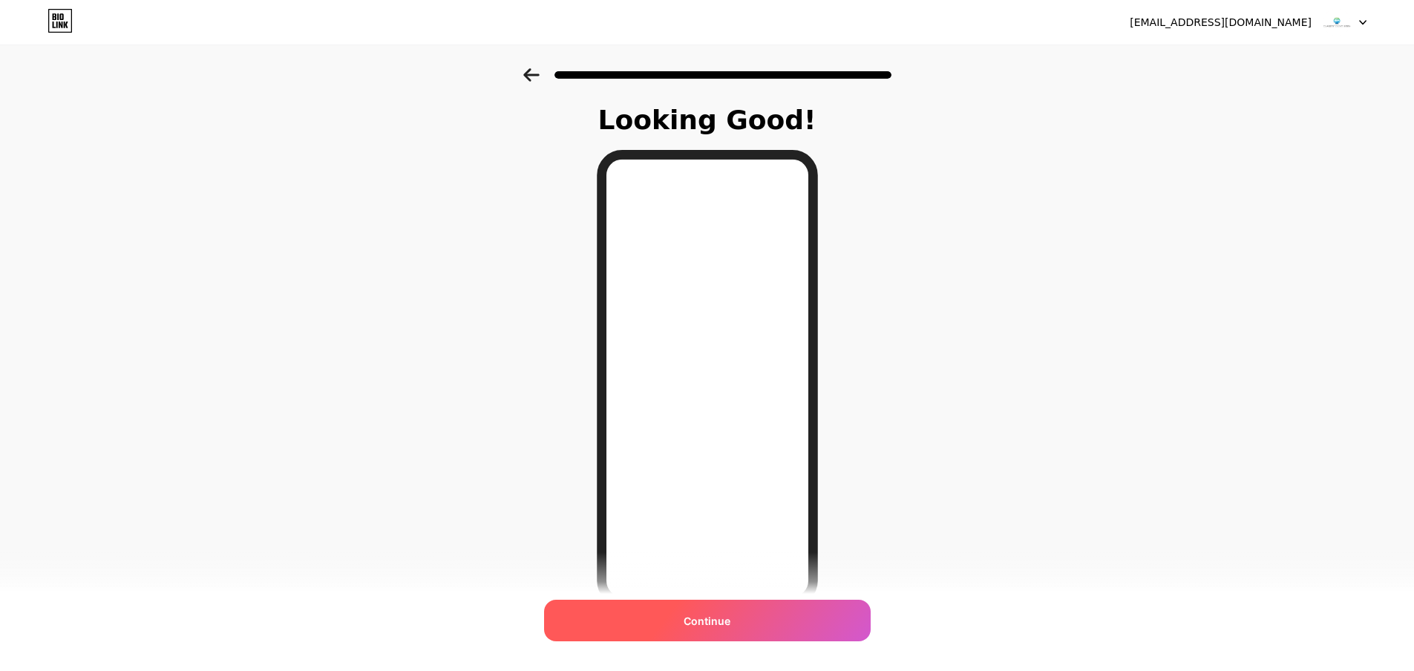
click at [714, 620] on span "Continue" at bounding box center [707, 621] width 47 height 16
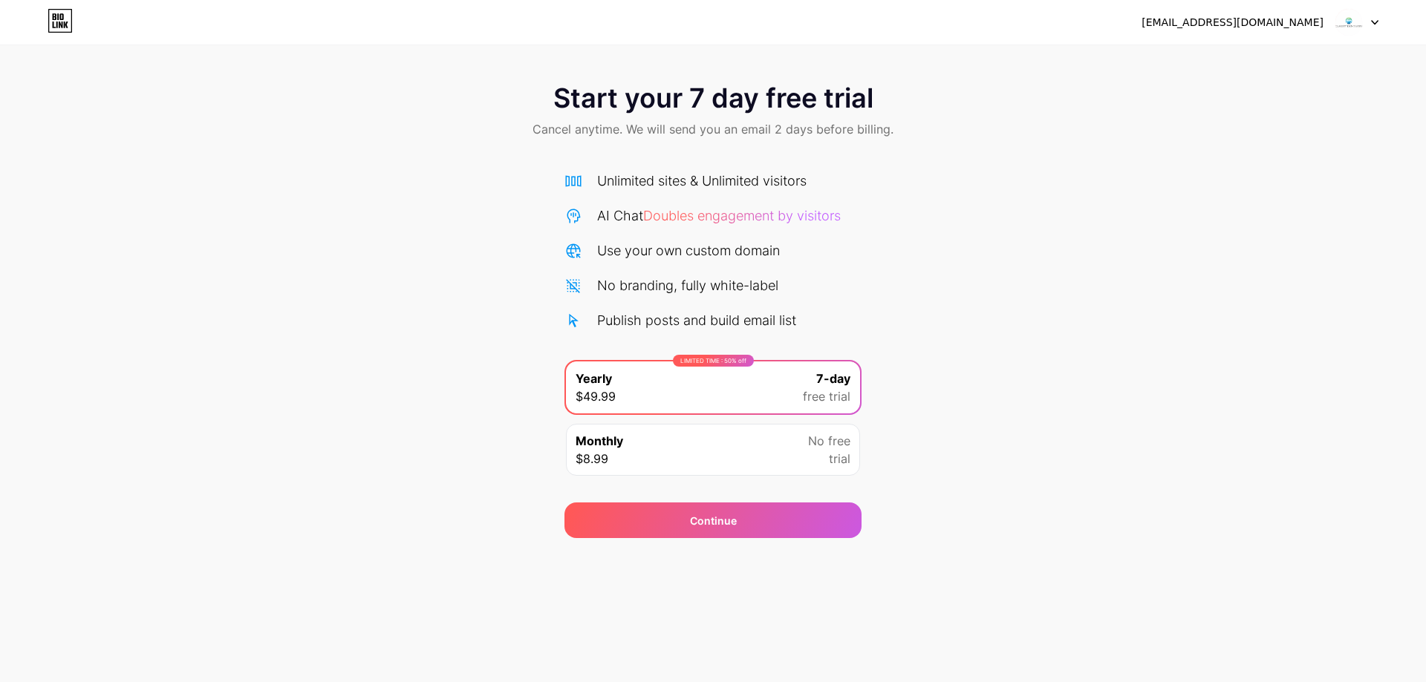
click at [1313, 19] on div "[EMAIL_ADDRESS][DOMAIN_NAME]" at bounding box center [1232, 23] width 182 height 16
click at [1376, 22] on icon at bounding box center [1374, 23] width 6 height 4
click at [1275, 25] on div "[EMAIL_ADDRESS][DOMAIN_NAME]" at bounding box center [1232, 23] width 182 height 16
click at [1054, 385] on div "Start your 7 day free trial Cancel anytime. We will send you an email 2 days be…" at bounding box center [713, 303] width 1426 height 470
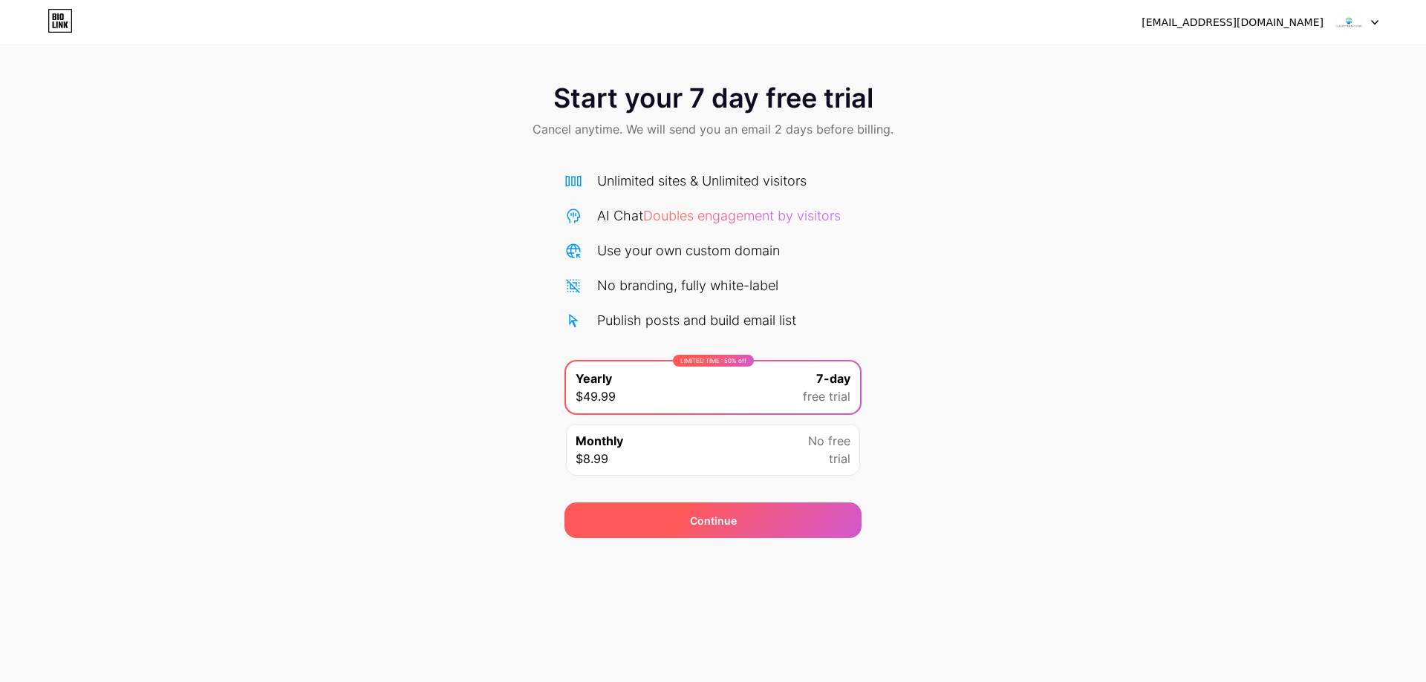
click at [817, 505] on div "Continue" at bounding box center [712, 521] width 297 height 36
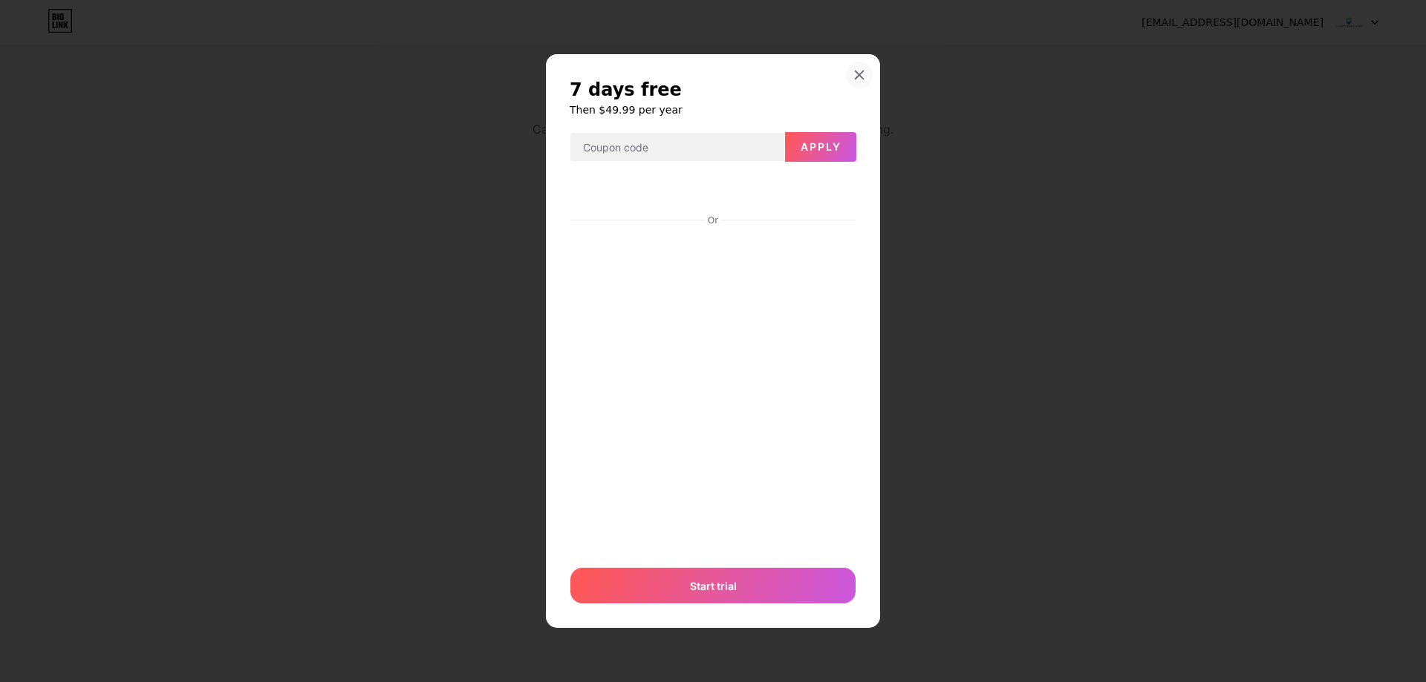
click at [854, 71] on icon at bounding box center [859, 75] width 12 height 12
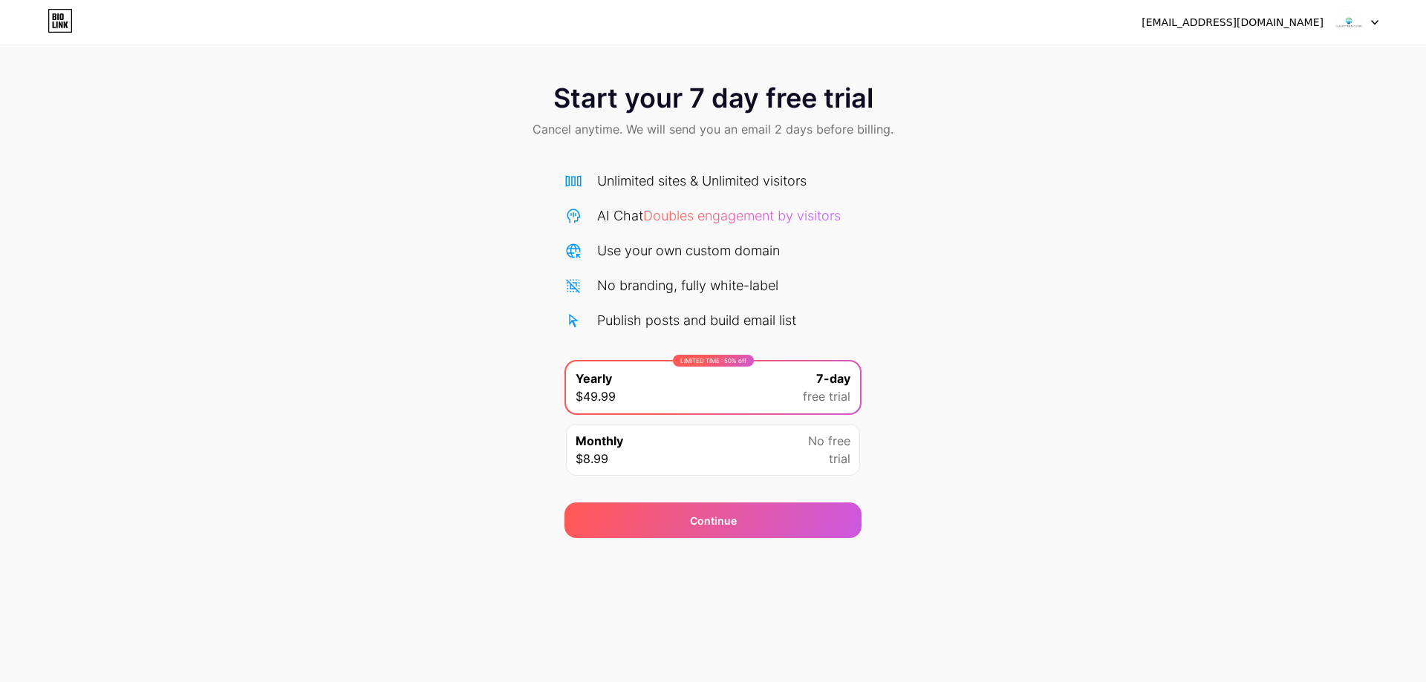
click at [823, 448] on span "No free" at bounding box center [829, 441] width 42 height 18
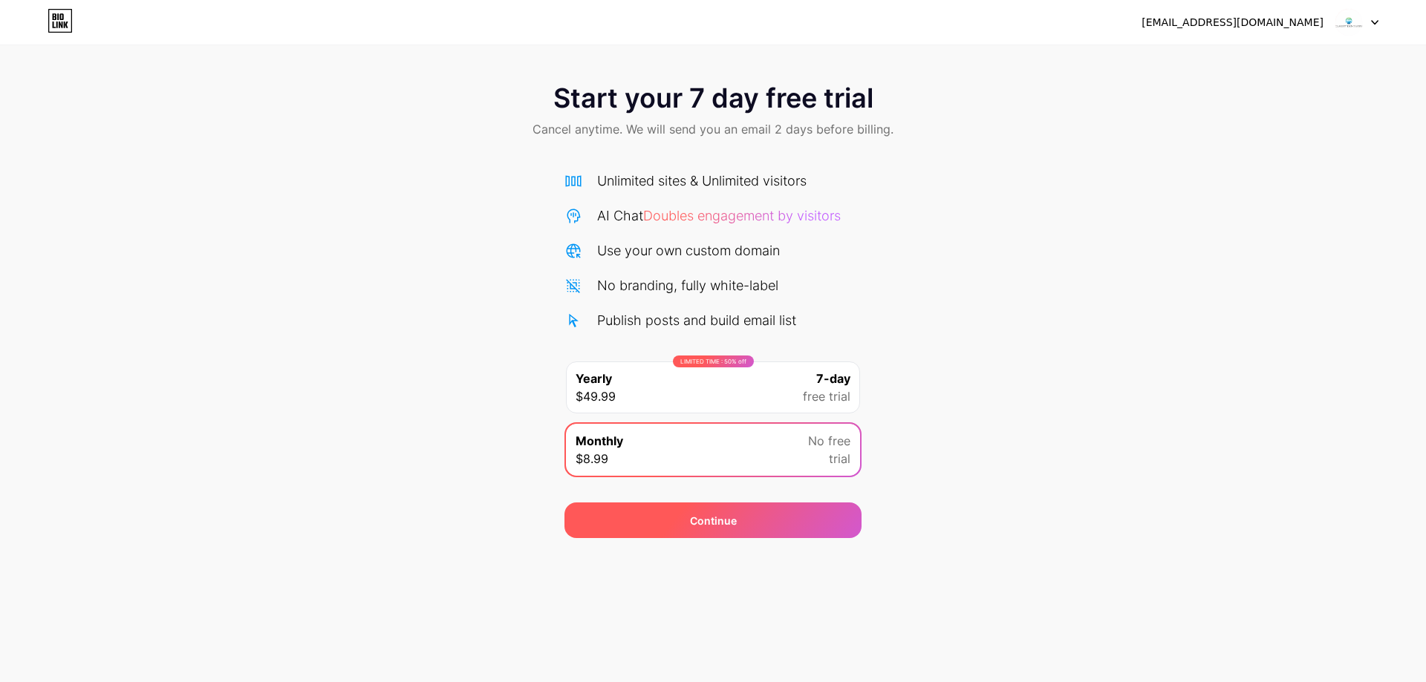
click at [716, 515] on span "Continue" at bounding box center [713, 521] width 47 height 16
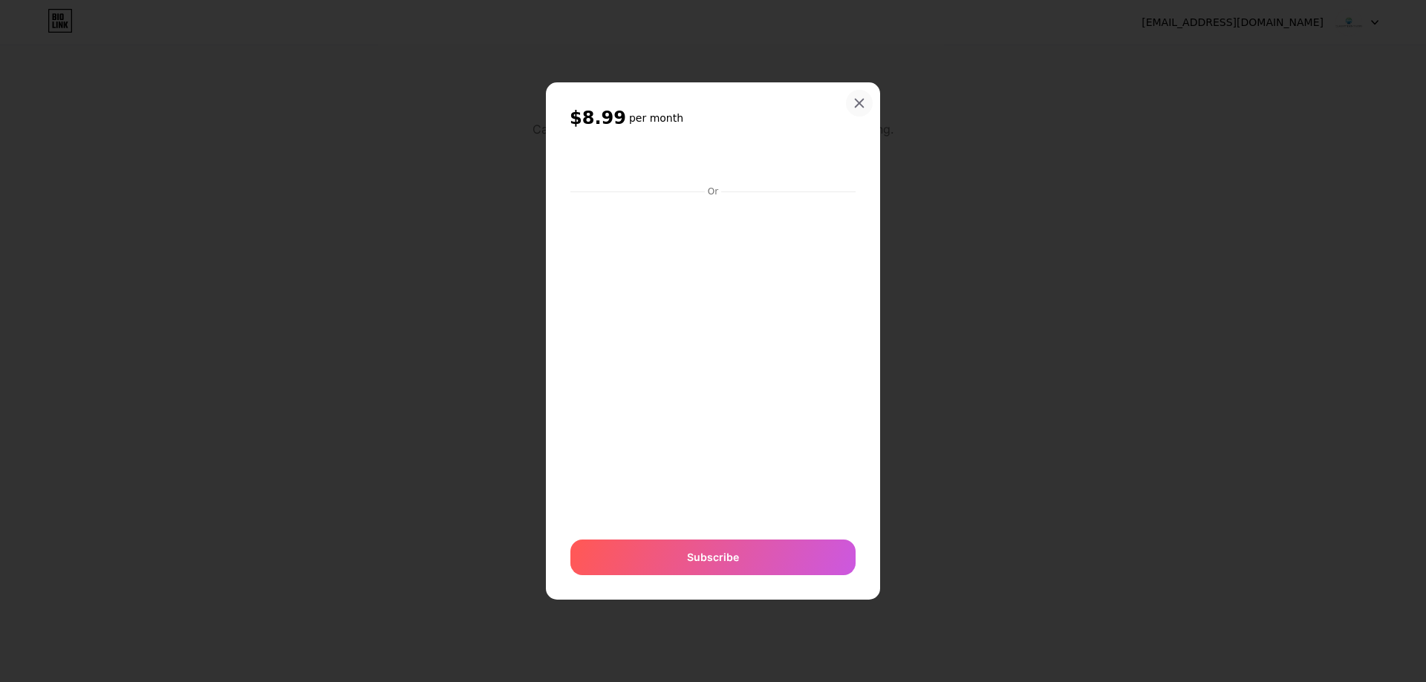
click at [857, 102] on icon at bounding box center [859, 103] width 12 height 12
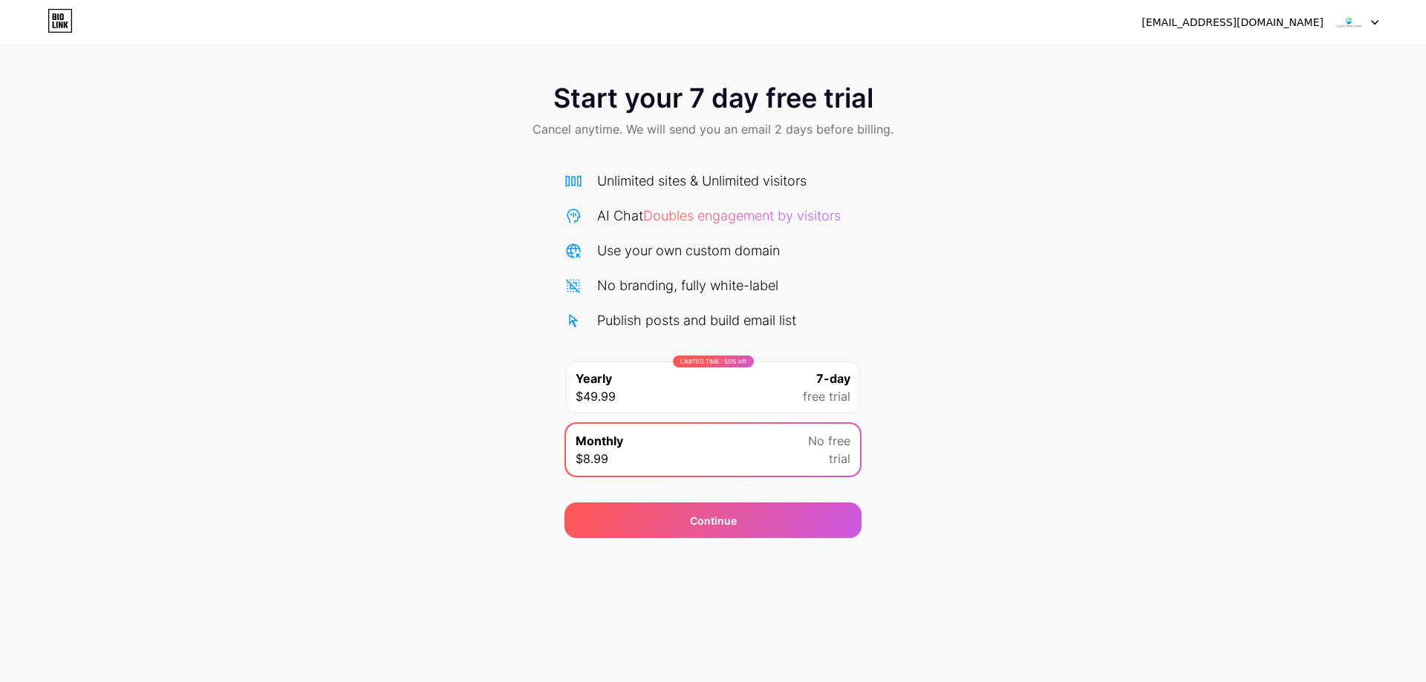
click at [61, 17] on icon at bounding box center [60, 21] width 25 height 24
